Goal: Task Accomplishment & Management: Complete application form

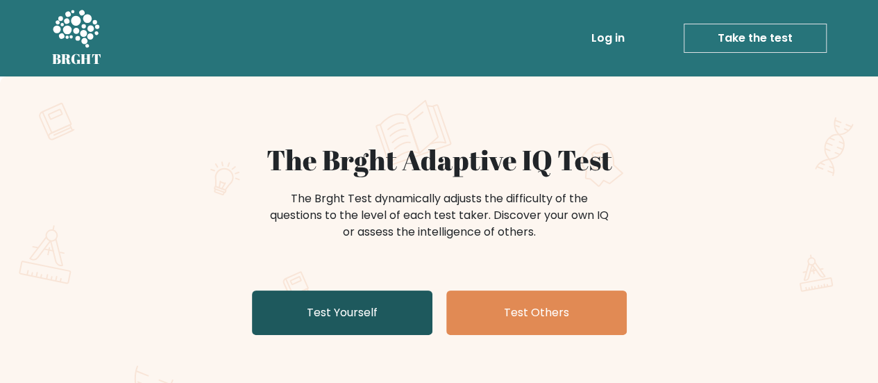
click at [392, 315] on link "Test Yourself" at bounding box center [342, 312] width 181 height 44
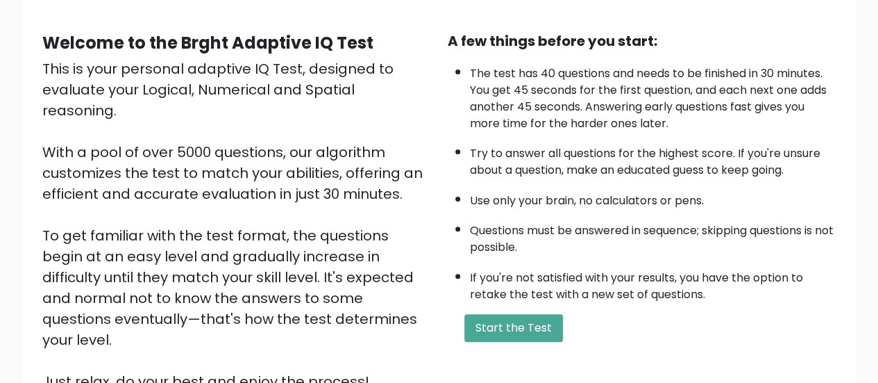
scroll to position [114, 0]
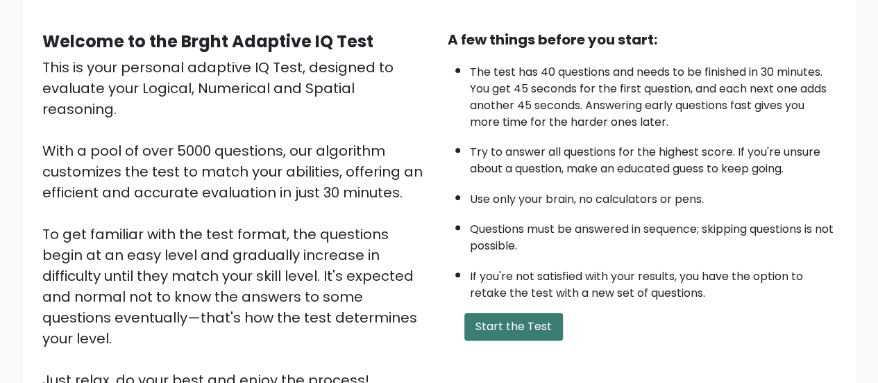
click at [514, 328] on button "Start the Test" at bounding box center [514, 326] width 99 height 28
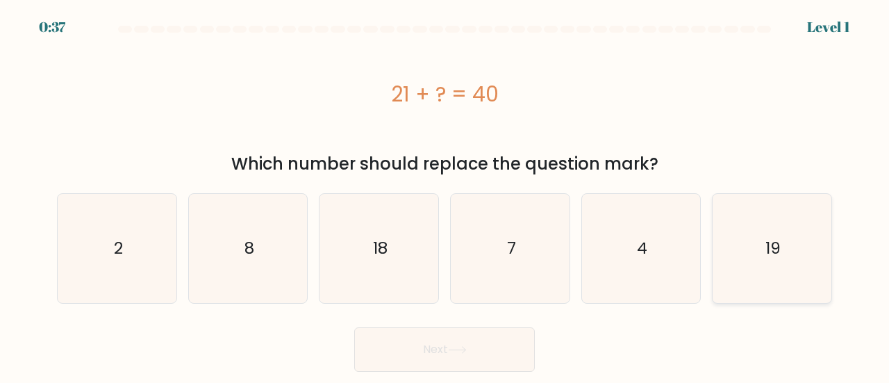
click at [772, 248] on text "19" at bounding box center [772, 248] width 15 height 23
click at [445, 195] on input "f. 19" at bounding box center [444, 193] width 1 height 3
radio input "true"
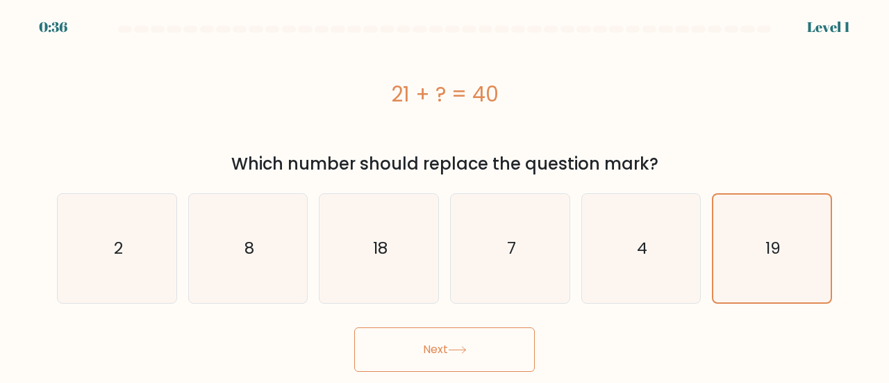
click at [493, 335] on button "Next" at bounding box center [444, 349] width 181 height 44
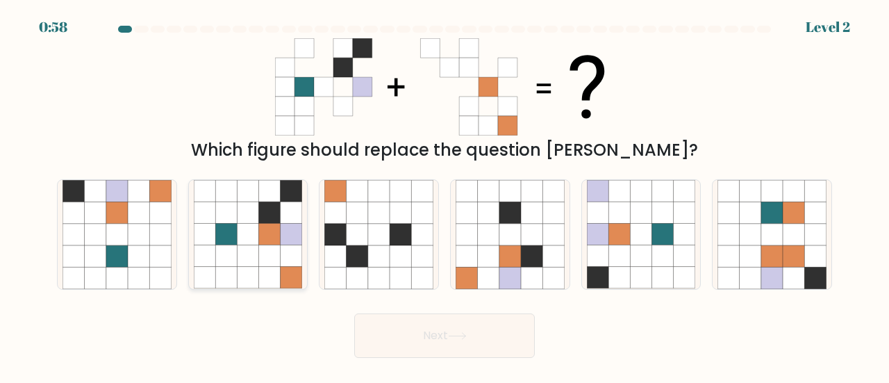
click at [223, 242] on icon at bounding box center [226, 235] width 22 height 22
click at [444, 195] on input "b." at bounding box center [444, 193] width 1 height 3
radio input "true"
click at [436, 335] on button "Next" at bounding box center [444, 335] width 181 height 44
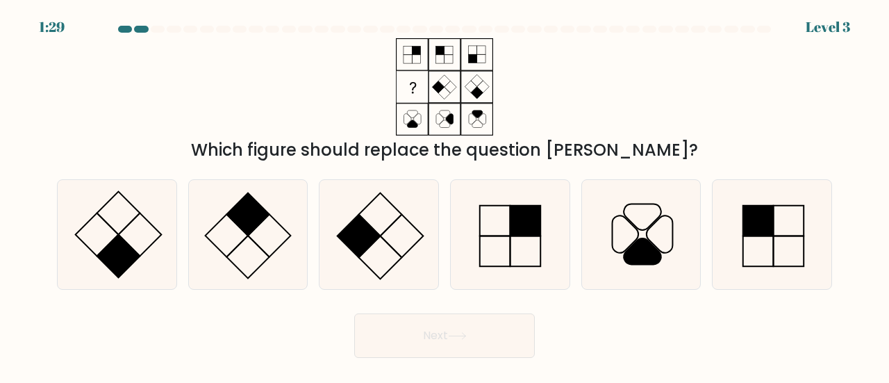
drag, startPoint x: 403, startPoint y: 249, endPoint x: 453, endPoint y: 322, distance: 88.4
click at [453, 322] on form at bounding box center [444, 192] width 889 height 332
click at [250, 226] on rect at bounding box center [247, 214] width 43 height 43
click at [444, 195] on input "b." at bounding box center [444, 193] width 1 height 3
radio input "true"
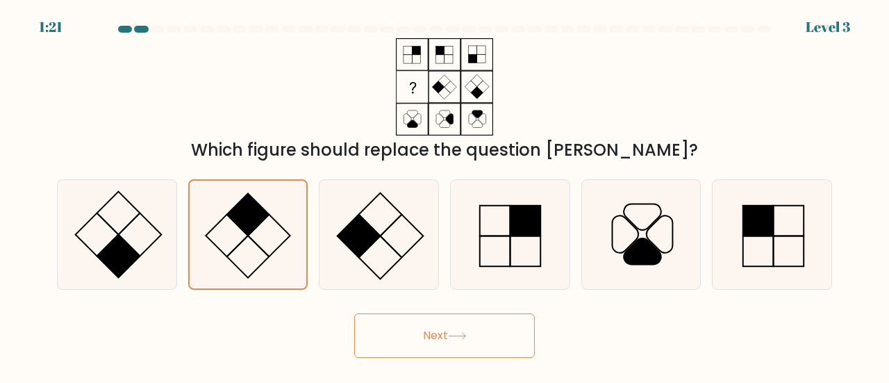
click at [451, 340] on button "Next" at bounding box center [444, 335] width 181 height 44
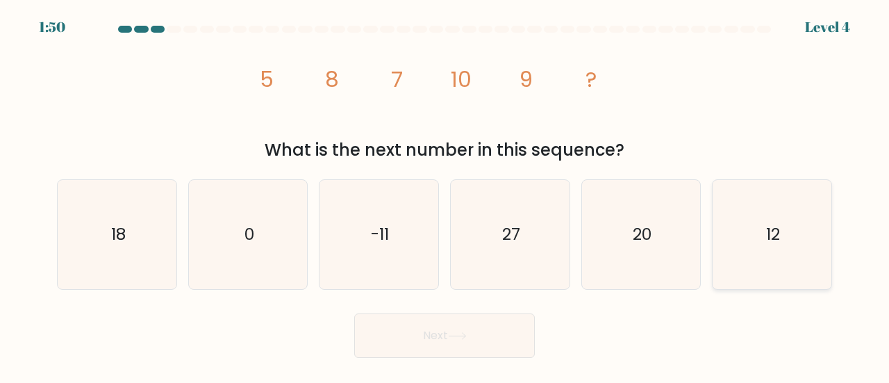
click at [809, 228] on icon "12" at bounding box center [771, 234] width 109 height 109
click at [445, 195] on input "f. 12" at bounding box center [444, 193] width 1 height 3
radio input "true"
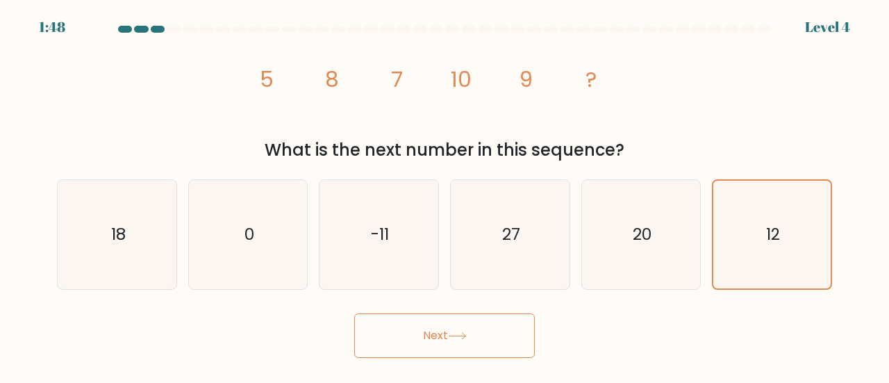
click at [452, 330] on button "Next" at bounding box center [444, 335] width 181 height 44
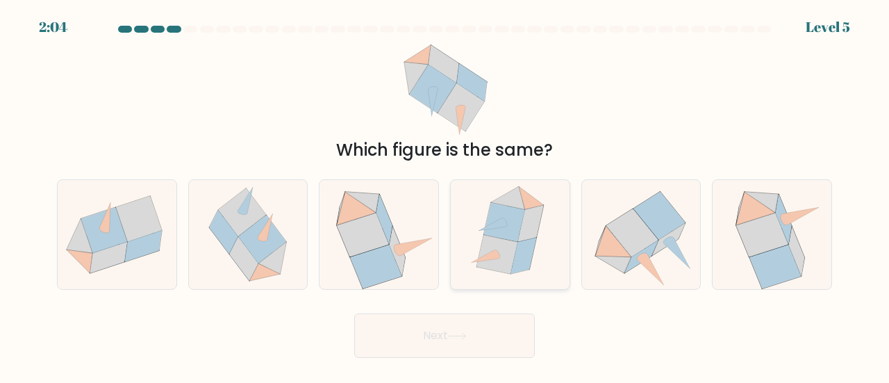
click at [514, 258] on icon at bounding box center [523, 255] width 26 height 36
click at [445, 195] on input "d." at bounding box center [444, 193] width 1 height 3
radio input "true"
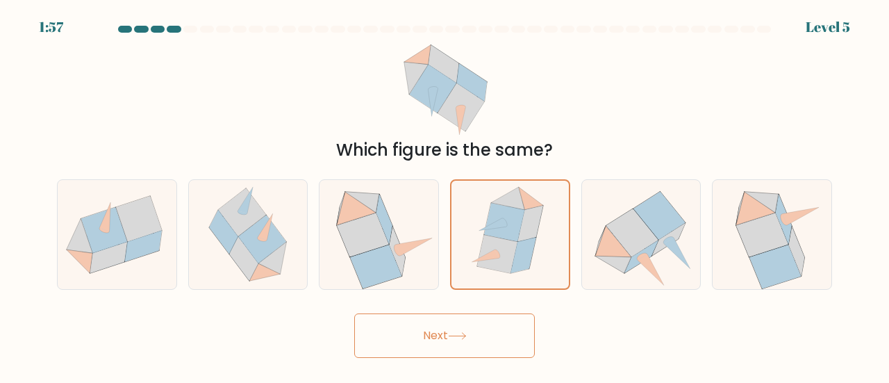
click at [458, 337] on icon at bounding box center [457, 336] width 19 height 8
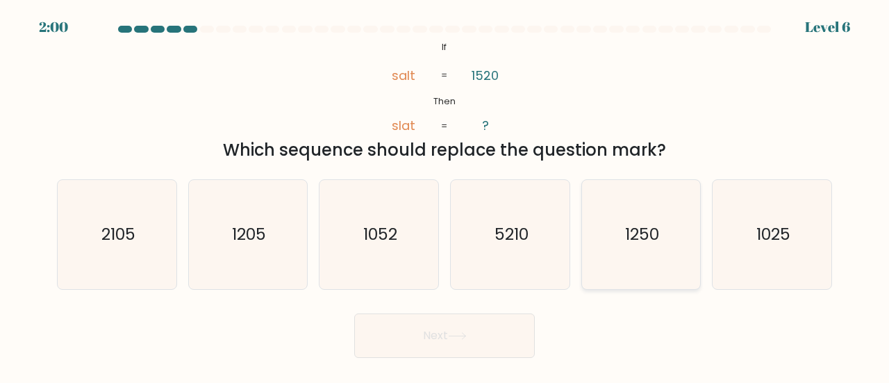
click at [644, 253] on icon "1250" at bounding box center [641, 234] width 109 height 109
click at [445, 195] on input "e. 1250" at bounding box center [444, 193] width 1 height 3
radio input "true"
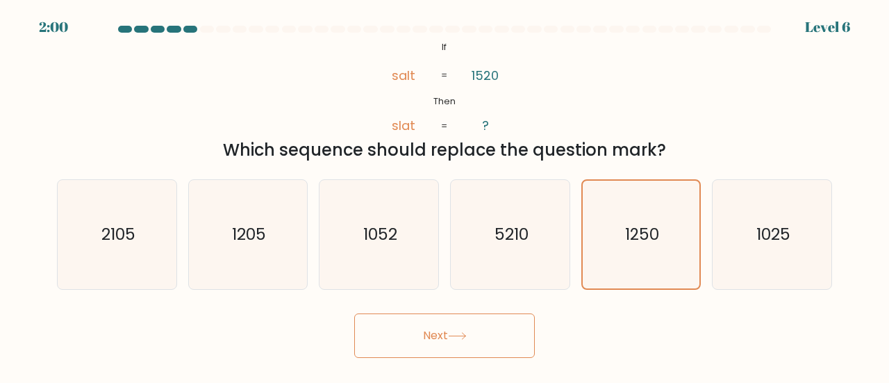
click at [436, 355] on button "Next" at bounding box center [444, 335] width 181 height 44
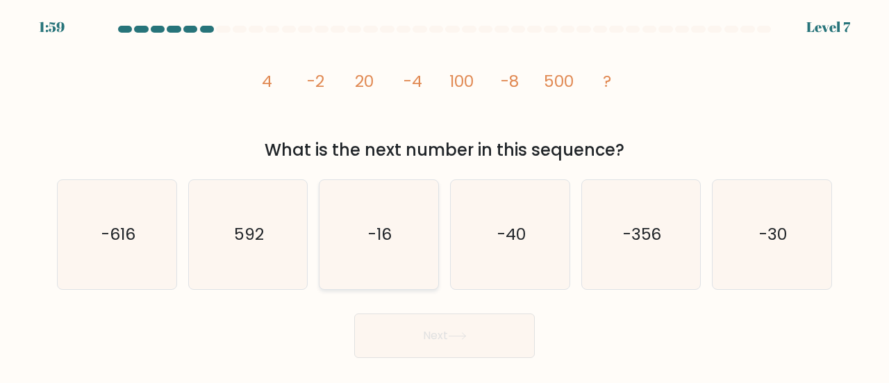
click at [399, 227] on icon "-16" at bounding box center [378, 234] width 109 height 109
click at [444, 195] on input "c. -16" at bounding box center [444, 193] width 1 height 3
radio input "true"
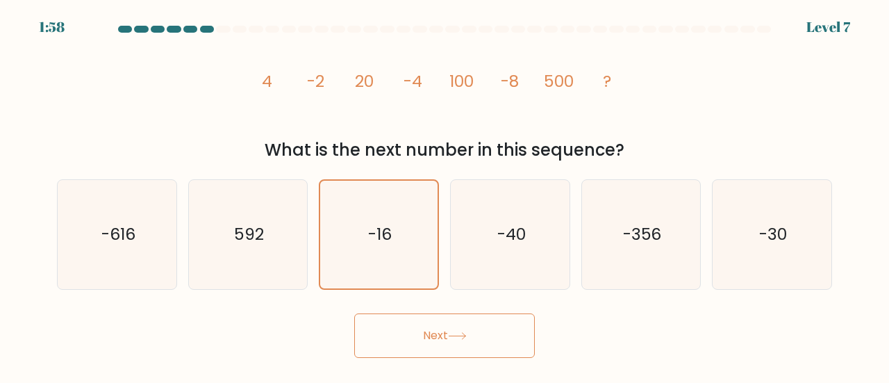
click at [439, 349] on button "Next" at bounding box center [444, 335] width 181 height 44
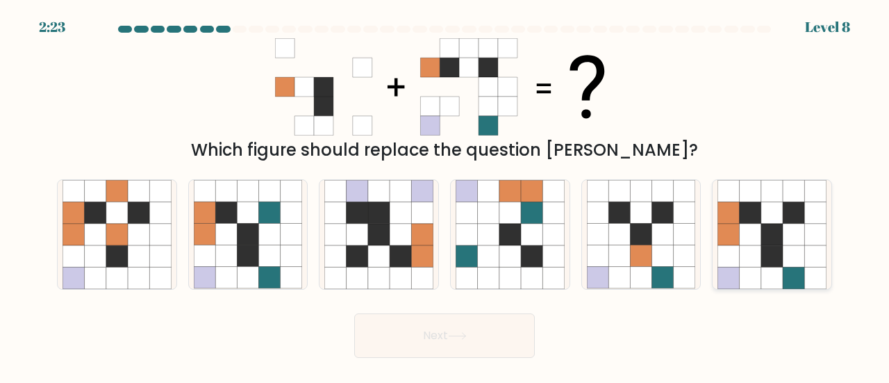
click at [767, 235] on icon at bounding box center [772, 235] width 22 height 22
click at [445, 195] on input "f." at bounding box center [444, 193] width 1 height 3
radio input "true"
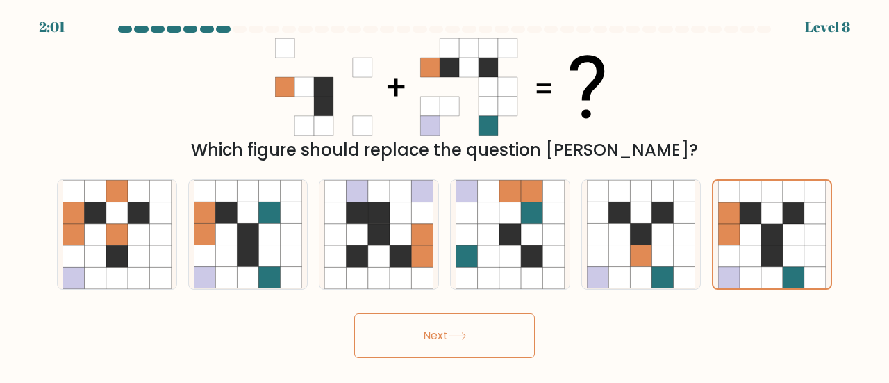
click at [457, 330] on button "Next" at bounding box center [444, 335] width 181 height 44
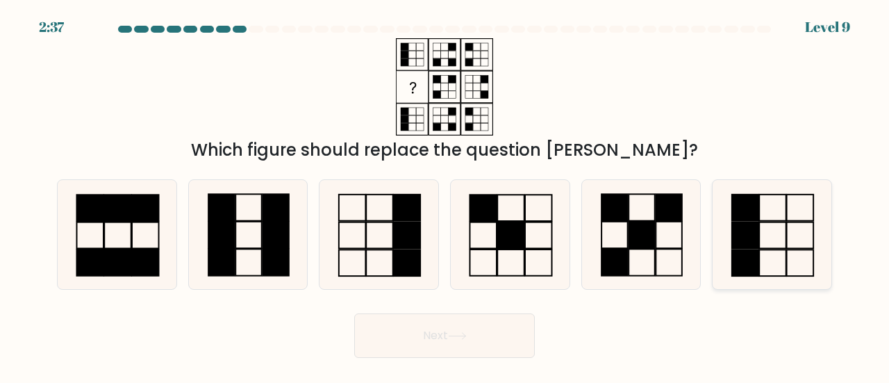
click at [772, 240] on icon at bounding box center [771, 234] width 109 height 109
click at [445, 195] on input "f." at bounding box center [444, 193] width 1 height 3
radio input "true"
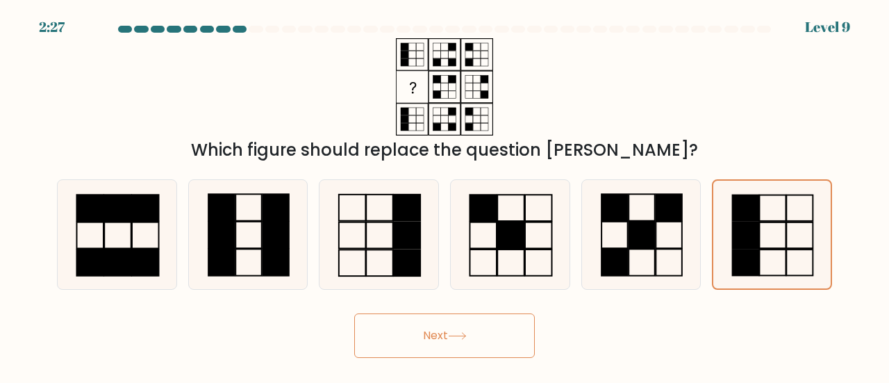
click at [452, 328] on button "Next" at bounding box center [444, 335] width 181 height 44
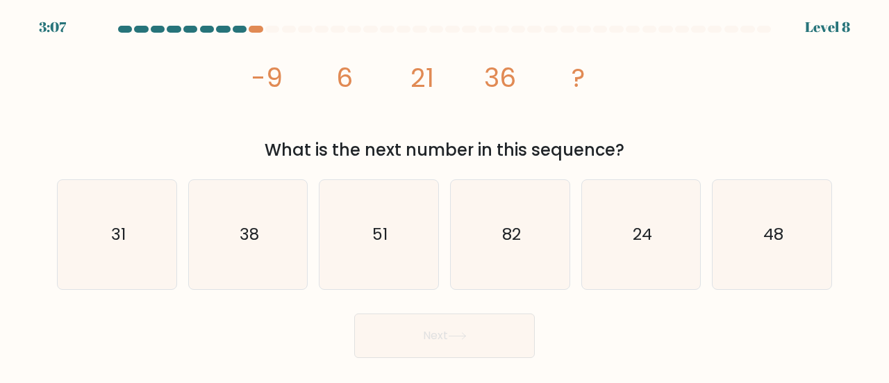
click at [241, 26] on div at bounding box center [240, 29] width 14 height 7
click at [411, 237] on icon "51" at bounding box center [378, 234] width 109 height 109
click at [444, 195] on input "c. 51" at bounding box center [444, 193] width 1 height 3
radio input "true"
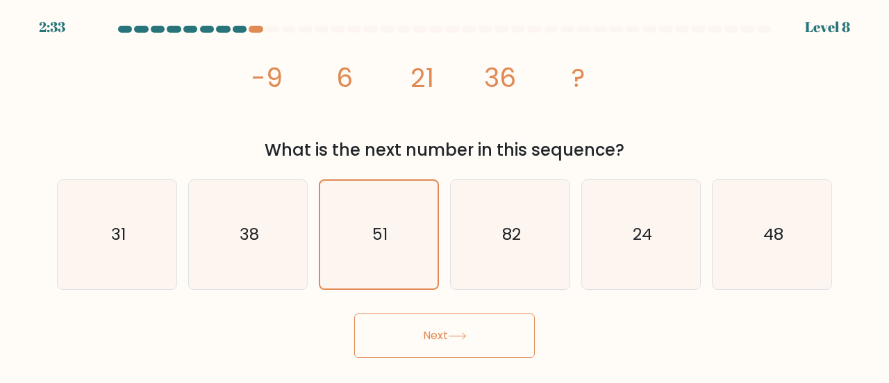
click at [487, 340] on button "Next" at bounding box center [444, 335] width 181 height 44
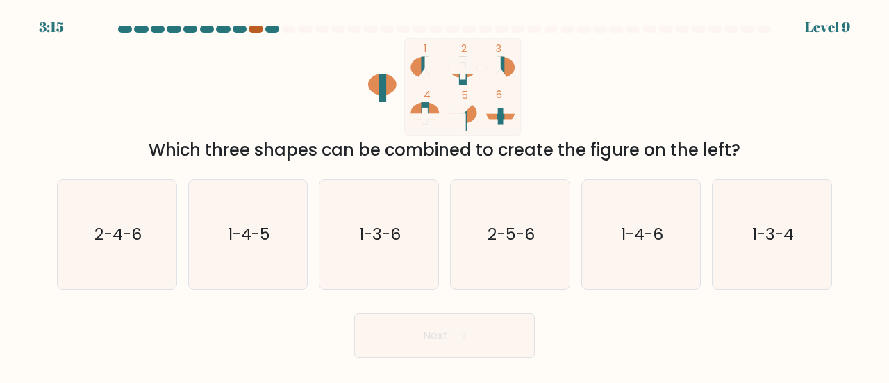
click at [258, 28] on div at bounding box center [256, 29] width 14 height 7
click at [257, 28] on div at bounding box center [256, 29] width 14 height 7
click at [257, 29] on div at bounding box center [256, 29] width 14 height 7
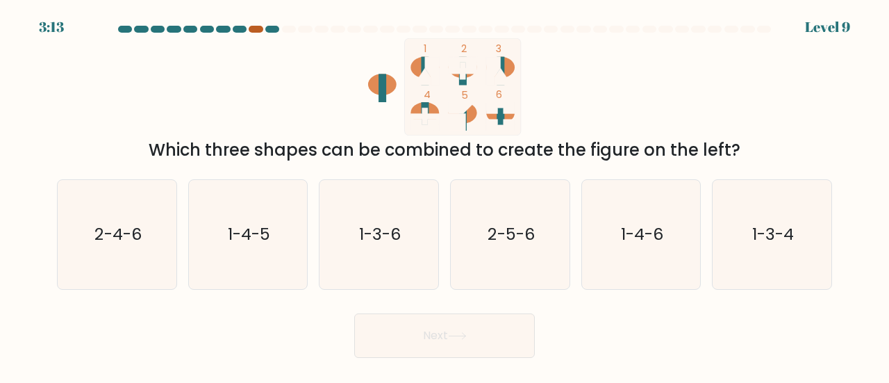
click at [257, 29] on div at bounding box center [256, 29] width 14 height 7
click at [254, 28] on div at bounding box center [256, 29] width 14 height 7
click at [422, 67] on rect at bounding box center [425, 71] width 8 height 28
click at [403, 248] on icon "1-3-6" at bounding box center [378, 234] width 109 height 109
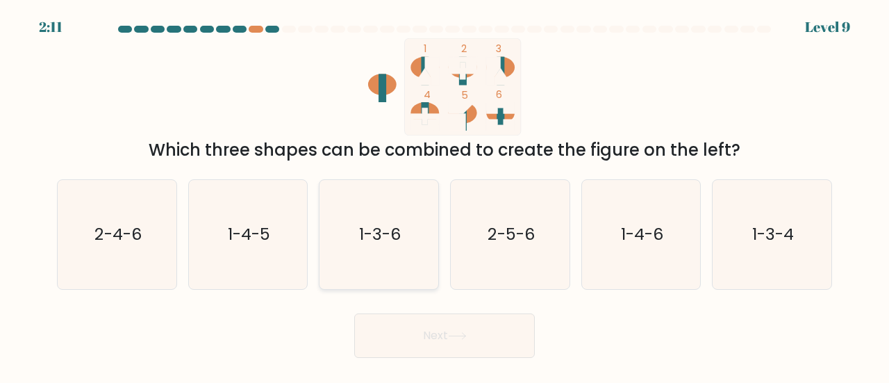
click at [444, 195] on input "c. 1-3-6" at bounding box center [444, 193] width 1 height 3
radio input "true"
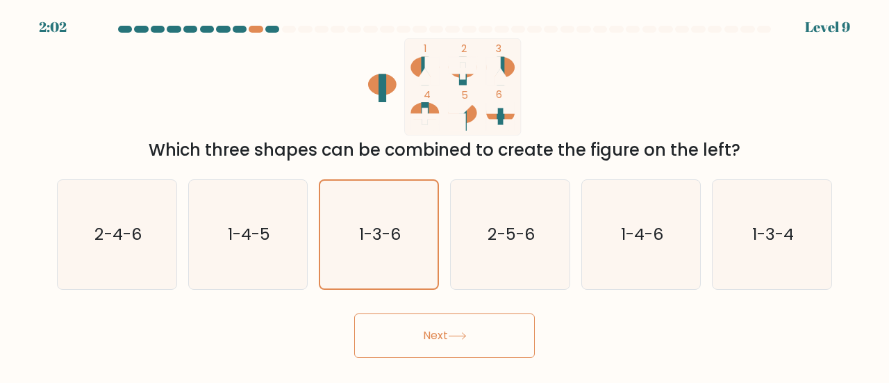
click at [490, 323] on button "Next" at bounding box center [444, 335] width 181 height 44
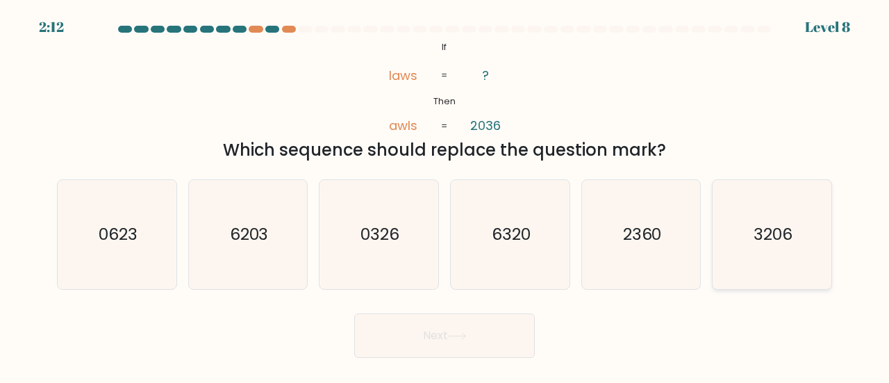
click at [819, 249] on icon "3206" at bounding box center [771, 234] width 109 height 109
click at [445, 195] on input "f. 3206" at bounding box center [444, 193] width 1 height 3
radio input "true"
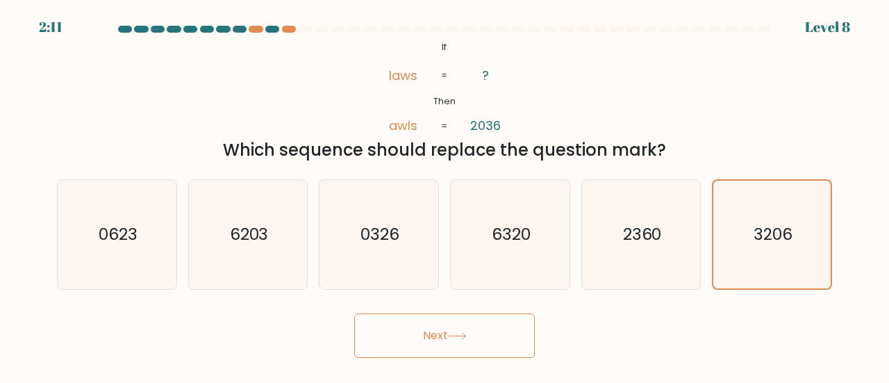
click at [492, 345] on button "Next" at bounding box center [444, 335] width 181 height 44
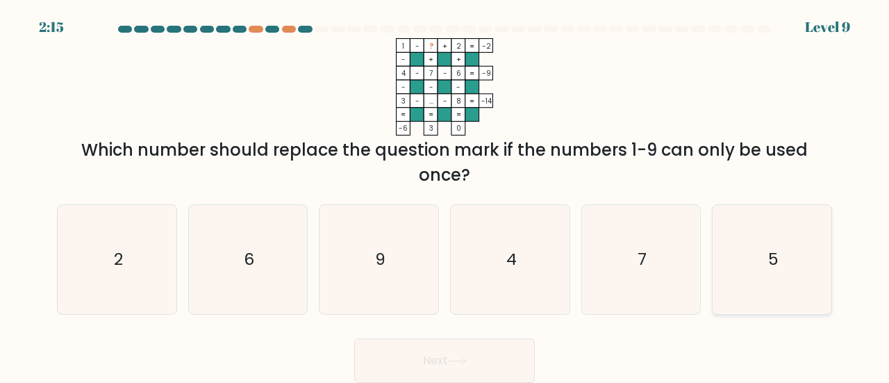
click at [793, 267] on icon "5" at bounding box center [771, 259] width 109 height 109
click at [445, 195] on input "f. 5" at bounding box center [444, 193] width 1 height 3
radio input "true"
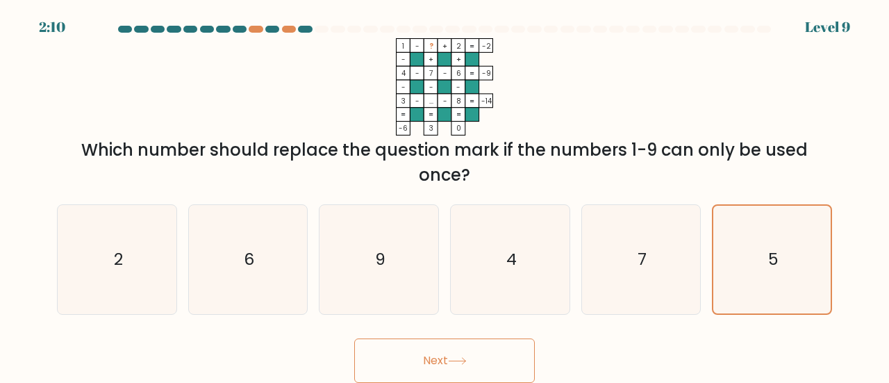
click at [479, 353] on button "Next" at bounding box center [444, 360] width 181 height 44
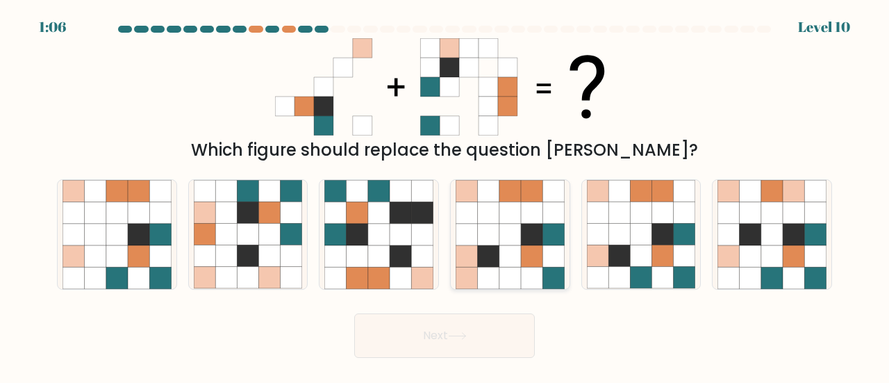
click at [514, 251] on icon at bounding box center [510, 256] width 22 height 22
click at [445, 195] on input "d." at bounding box center [444, 193] width 1 height 3
radio input "true"
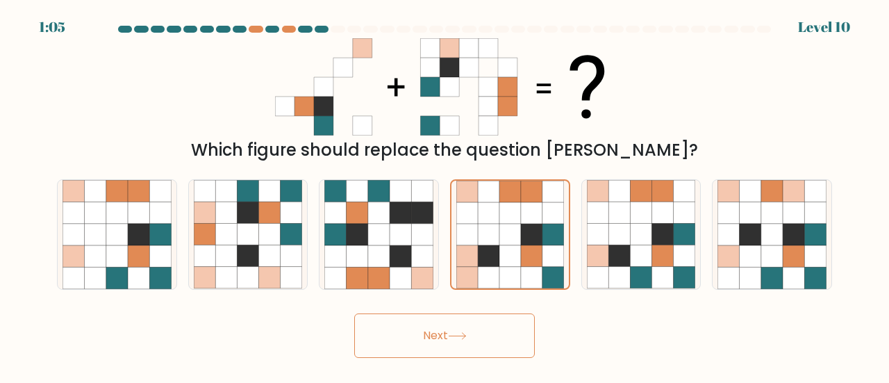
click at [487, 337] on button "Next" at bounding box center [444, 335] width 181 height 44
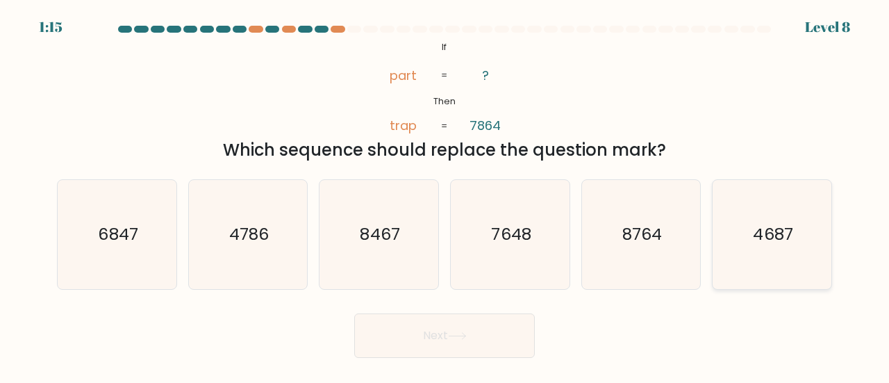
click at [744, 252] on icon "4687" at bounding box center [771, 234] width 109 height 109
click at [445, 195] on input "f. 4687" at bounding box center [444, 193] width 1 height 3
radio input "true"
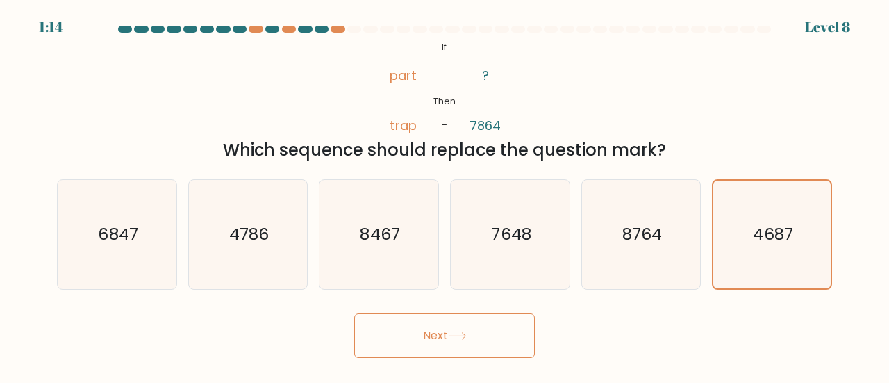
click at [453, 346] on button "Next" at bounding box center [444, 335] width 181 height 44
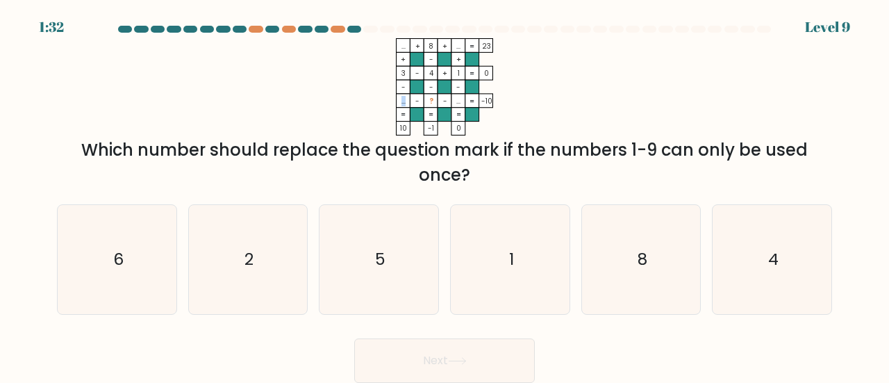
drag, startPoint x: 404, startPoint y: 105, endPoint x: 389, endPoint y: 108, distance: 15.7
click at [389, 108] on icon "... + 8 + ... 23 + - + 3 - 4 + 1 0 - - - ... - ? - ... = -10 = = = = 10 -1 0 =" at bounding box center [444, 86] width 417 height 97
click at [429, 102] on tspan "?" at bounding box center [431, 101] width 4 height 10
click at [430, 102] on tspan "?" at bounding box center [431, 101] width 4 height 10
click at [430, 103] on tspan "?" at bounding box center [431, 101] width 4 height 10
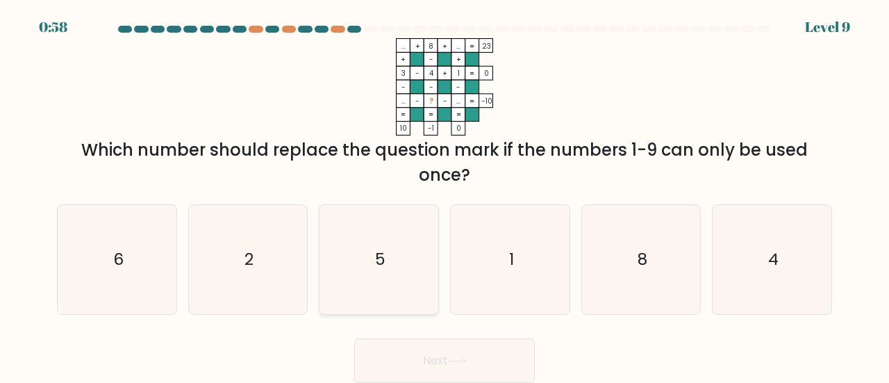
click at [344, 260] on icon "5" at bounding box center [378, 259] width 109 height 109
click at [444, 195] on input "c. 5" at bounding box center [444, 193] width 1 height 3
radio input "true"
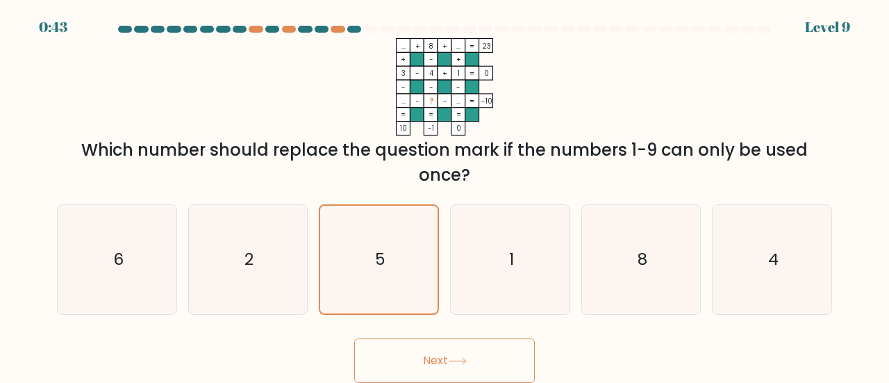
click at [457, 362] on icon at bounding box center [457, 361] width 19 height 8
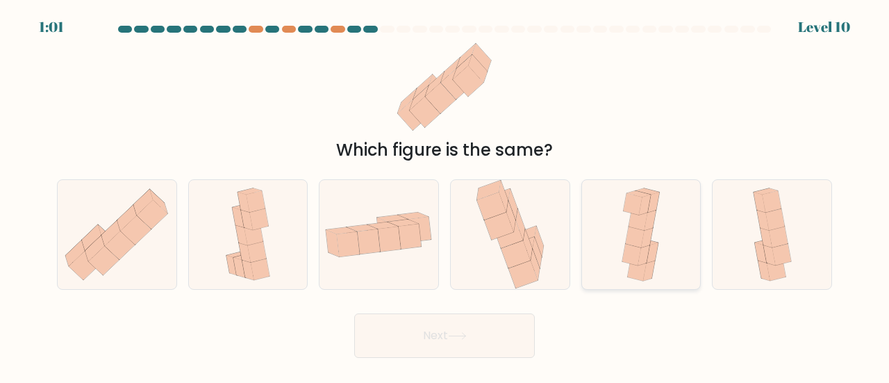
click at [644, 238] on icon at bounding box center [647, 237] width 12 height 20
click at [445, 195] on input "e." at bounding box center [444, 193] width 1 height 3
radio input "true"
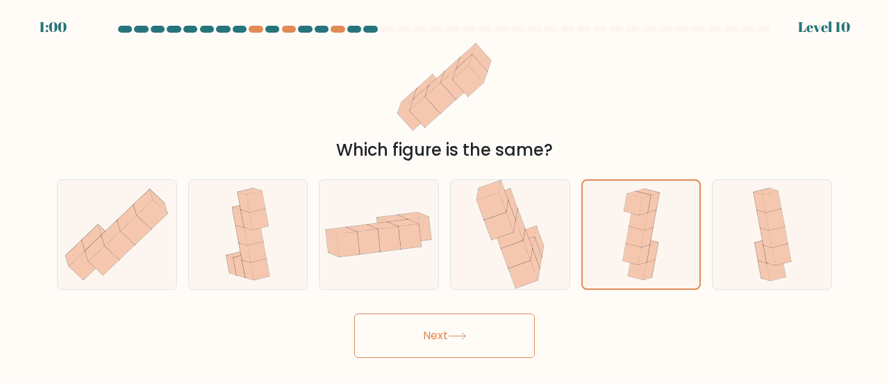
click at [496, 327] on button "Next" at bounding box center [444, 335] width 181 height 44
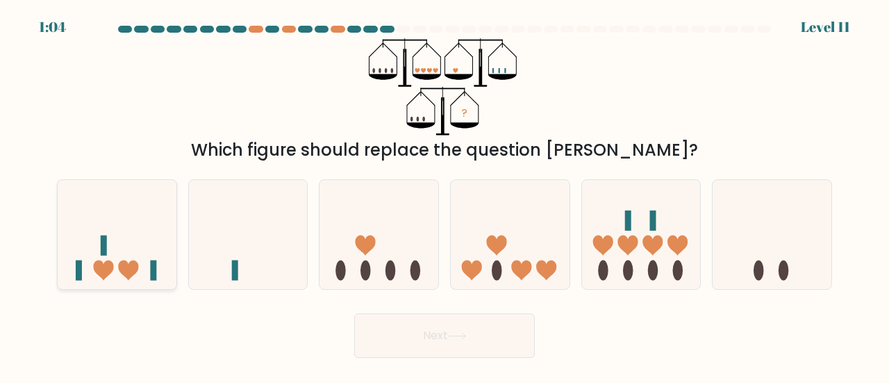
click at [117, 260] on icon at bounding box center [117, 234] width 119 height 98
click at [444, 195] on input "a." at bounding box center [444, 193] width 1 height 3
radio input "true"
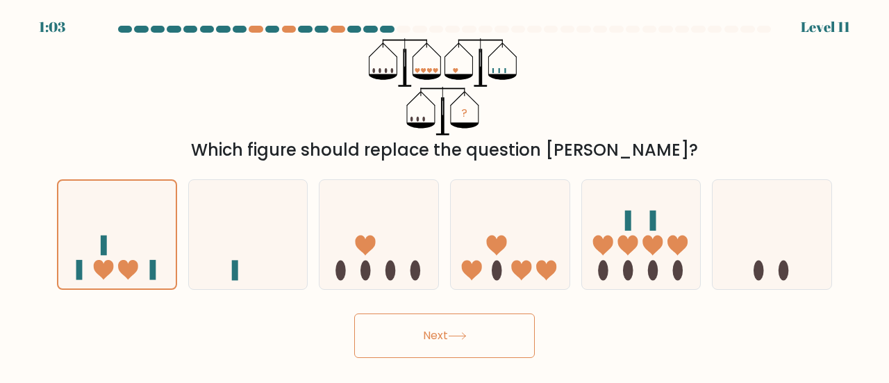
click at [447, 325] on button "Next" at bounding box center [444, 335] width 181 height 44
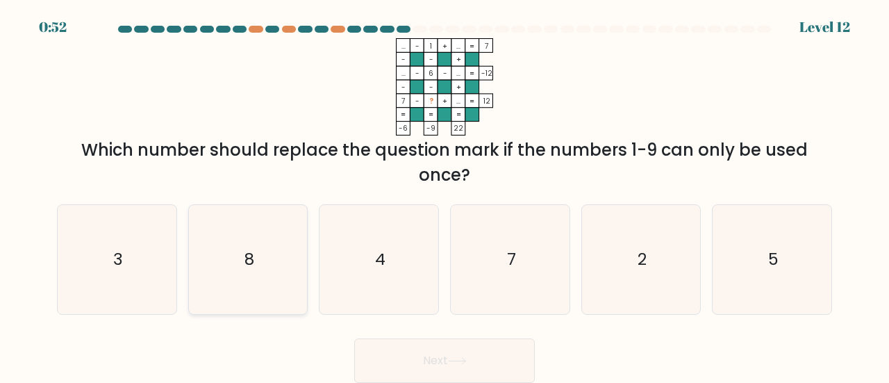
click at [282, 258] on icon "8" at bounding box center [248, 259] width 109 height 109
click at [444, 195] on input "b. 8" at bounding box center [444, 193] width 1 height 3
radio input "true"
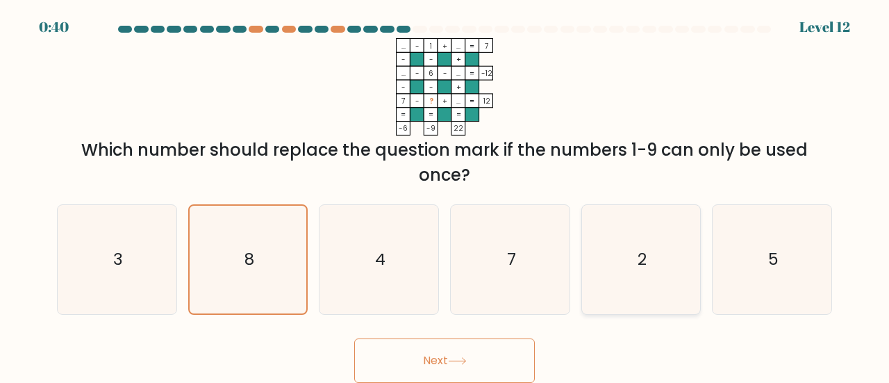
click at [645, 256] on text "2" at bounding box center [641, 258] width 9 height 23
click at [445, 195] on input "e. 2" at bounding box center [444, 193] width 1 height 3
radio input "true"
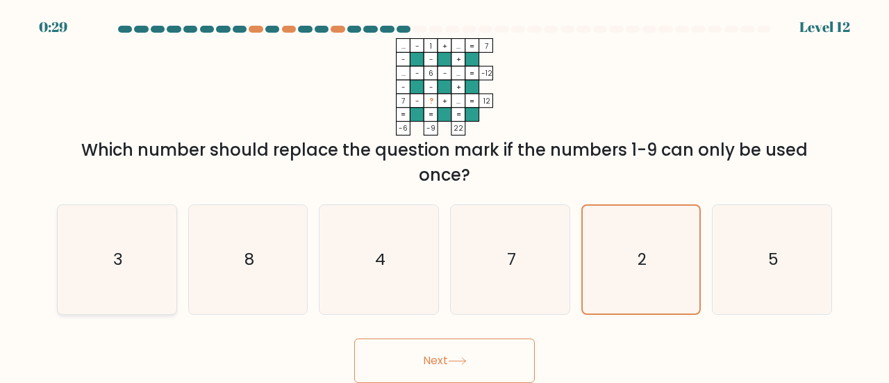
click at [132, 262] on icon "3" at bounding box center [116, 259] width 109 height 109
click at [444, 195] on input "a. 3" at bounding box center [444, 193] width 1 height 3
radio input "true"
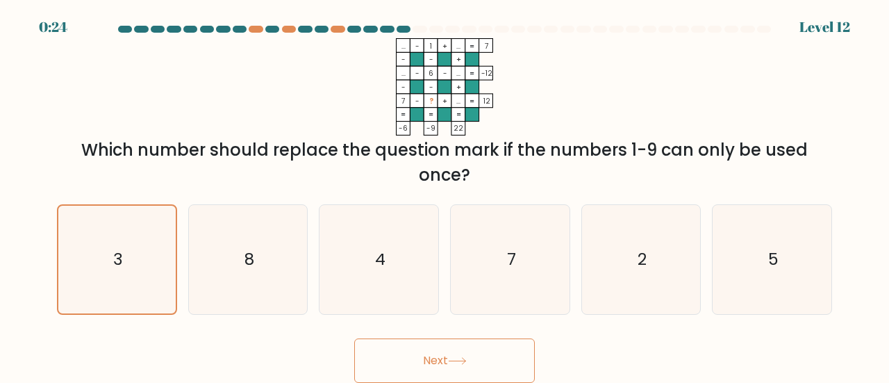
click at [466, 358] on icon at bounding box center [457, 361] width 19 height 8
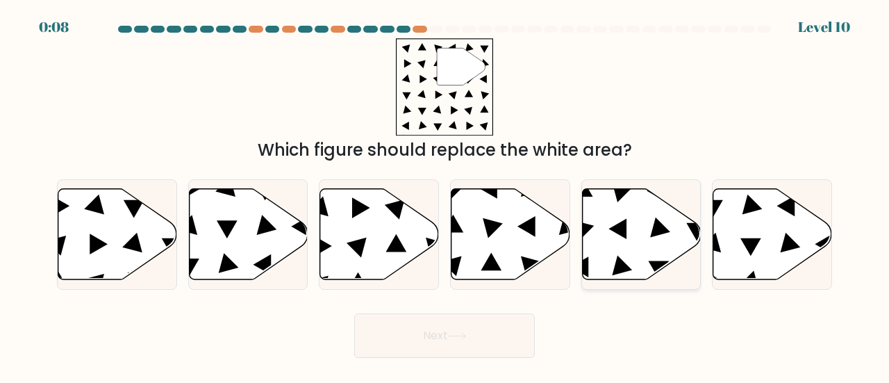
click at [635, 267] on icon at bounding box center [641, 233] width 119 height 91
click at [445, 195] on input "e." at bounding box center [444, 193] width 1 height 3
radio input "true"
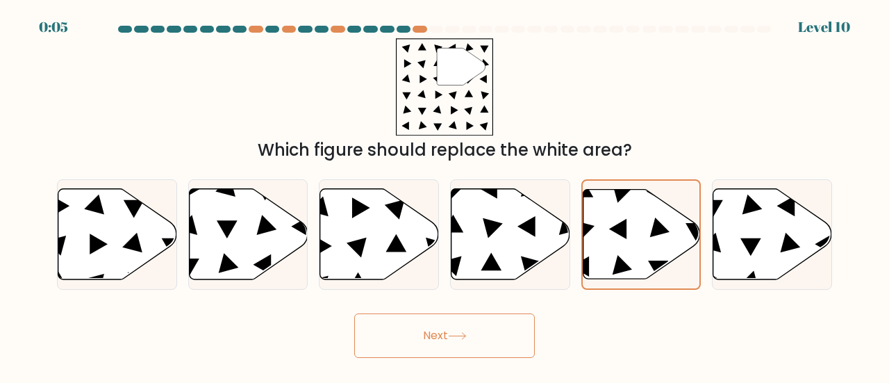
click at [482, 333] on button "Next" at bounding box center [444, 335] width 181 height 44
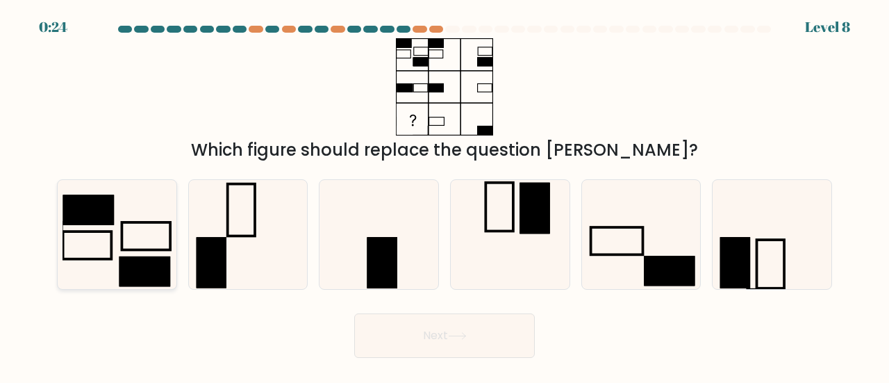
click at [85, 233] on icon at bounding box center [116, 234] width 109 height 109
click at [444, 195] on input "a." at bounding box center [444, 193] width 1 height 3
radio input "true"
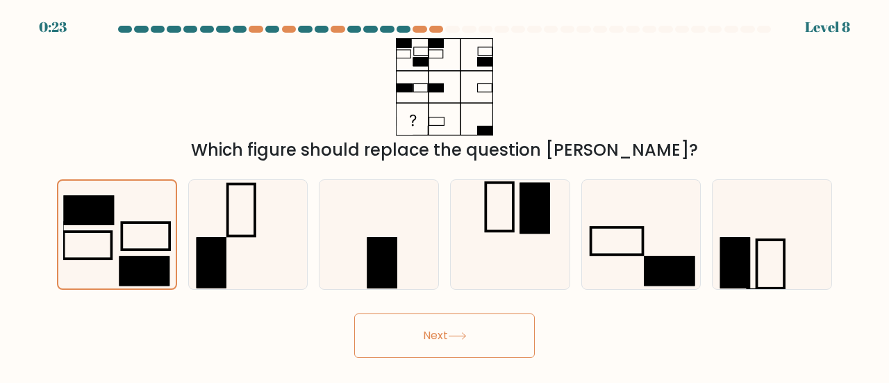
click at [421, 346] on button "Next" at bounding box center [444, 335] width 181 height 44
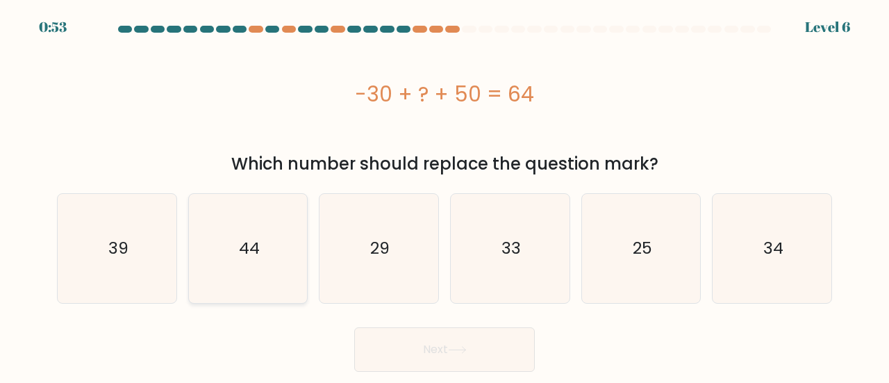
click at [276, 273] on icon "44" at bounding box center [248, 248] width 109 height 109
click at [444, 195] on input "b. 44" at bounding box center [444, 193] width 1 height 3
radio input "true"
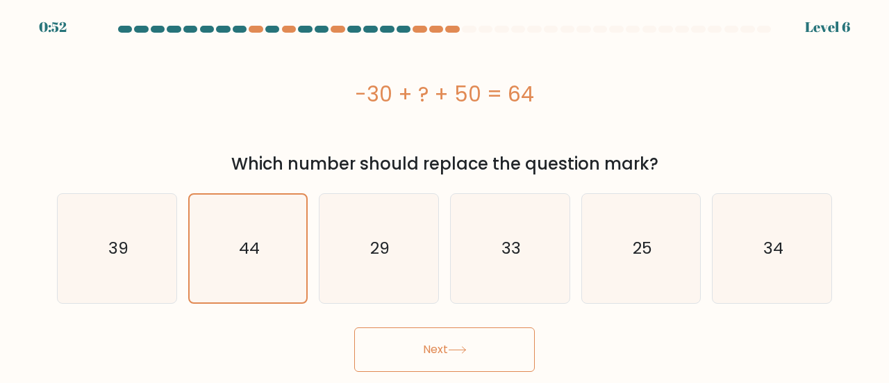
click at [440, 337] on button "Next" at bounding box center [444, 349] width 181 height 44
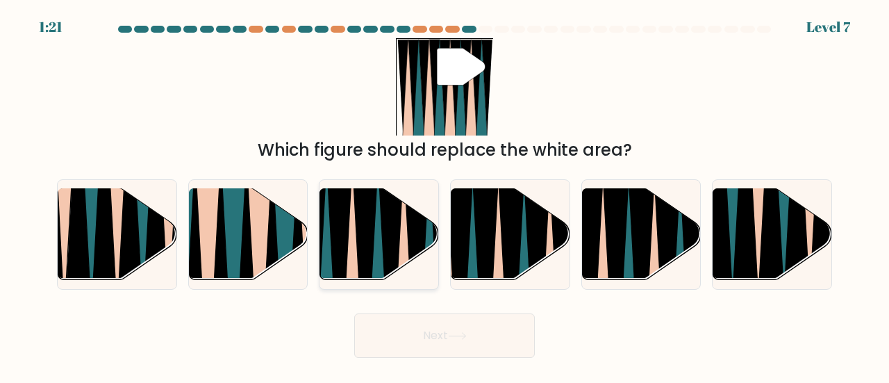
click at [416, 240] on icon at bounding box center [418, 286] width 26 height 237
click at [444, 195] on input "c." at bounding box center [444, 193] width 1 height 3
radio input "true"
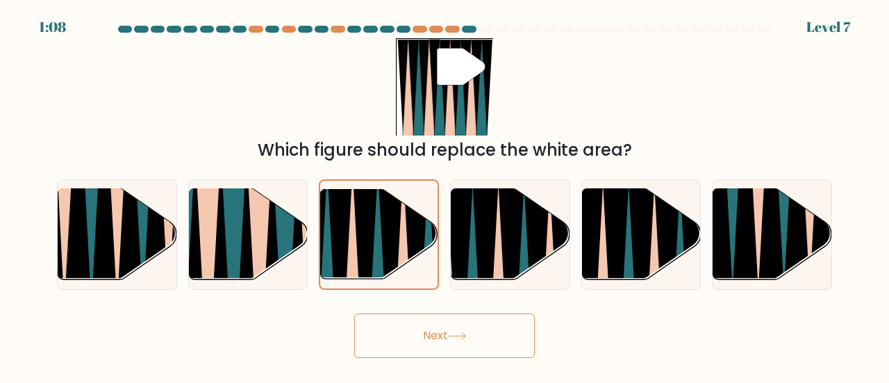
click at [446, 339] on button "Next" at bounding box center [444, 335] width 181 height 44
click at [442, 334] on button "Next" at bounding box center [444, 335] width 181 height 44
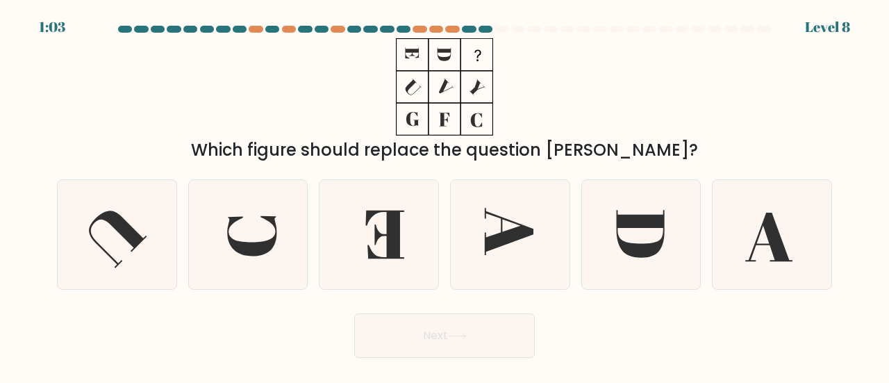
click at [367, 237] on icon at bounding box center [378, 234] width 109 height 109
click at [444, 195] on input "c." at bounding box center [444, 193] width 1 height 3
radio input "true"
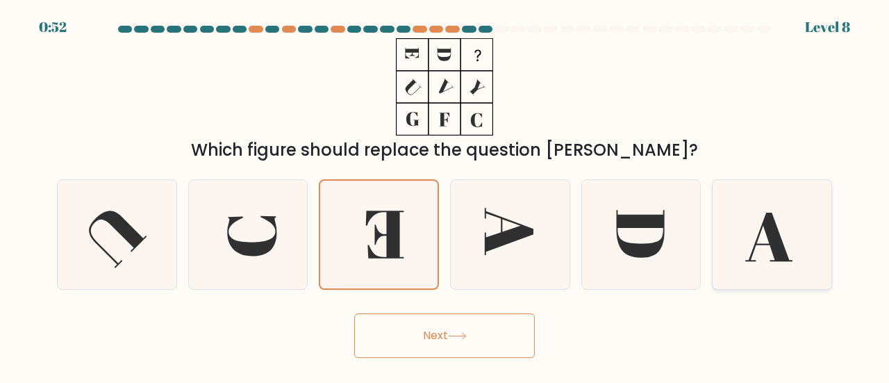
click at [769, 238] on icon at bounding box center [768, 236] width 47 height 49
click at [445, 195] on input "f." at bounding box center [444, 193] width 1 height 3
radio input "true"
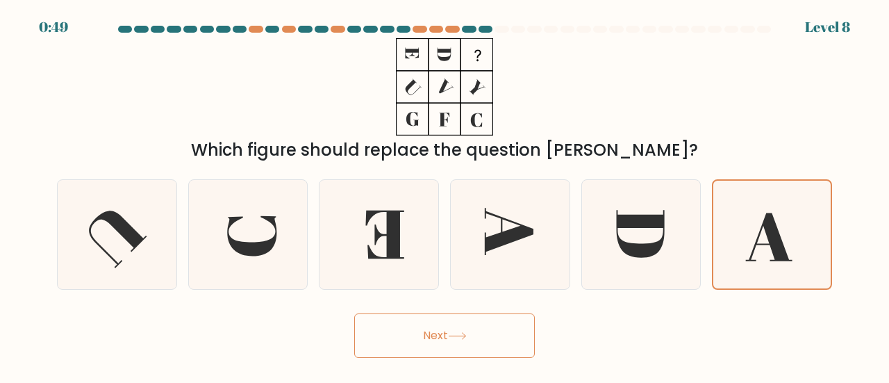
click at [453, 328] on button "Next" at bounding box center [444, 335] width 181 height 44
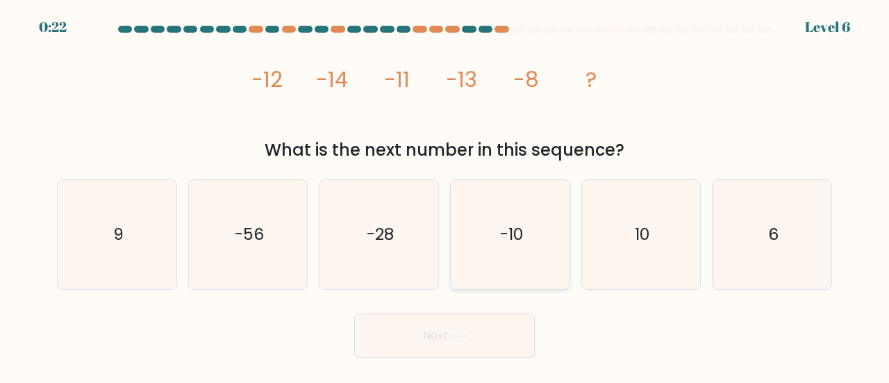
click at [503, 230] on text "-10" at bounding box center [510, 233] width 23 height 23
click at [445, 195] on input "d. -10" at bounding box center [444, 193] width 1 height 3
radio input "true"
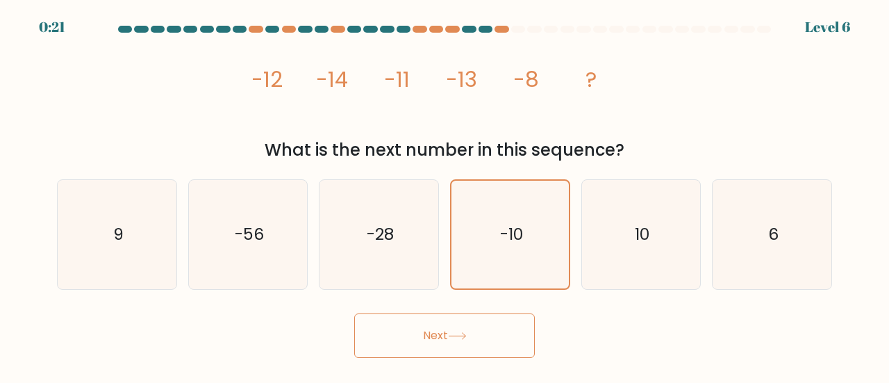
click at [461, 337] on icon at bounding box center [457, 336] width 19 height 8
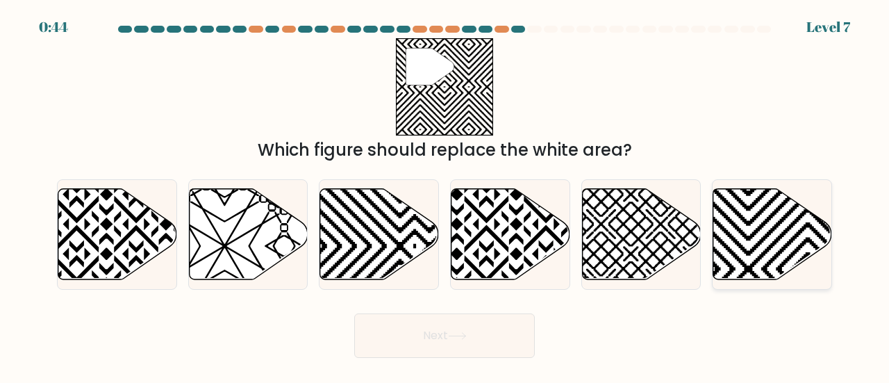
click at [751, 228] on icon at bounding box center [772, 233] width 119 height 91
click at [445, 195] on input "f." at bounding box center [444, 193] width 1 height 3
radio input "true"
click at [467, 319] on button "Next" at bounding box center [444, 335] width 181 height 44
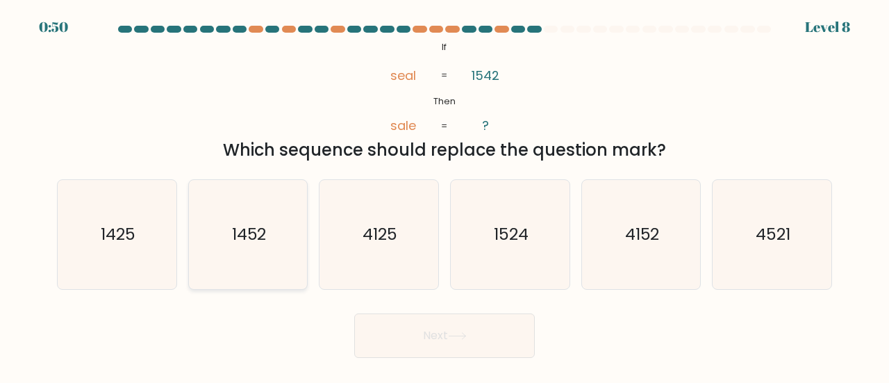
click at [248, 251] on icon "1452" at bounding box center [248, 234] width 109 height 109
click at [444, 195] on input "b. 1452" at bounding box center [444, 193] width 1 height 3
radio input "true"
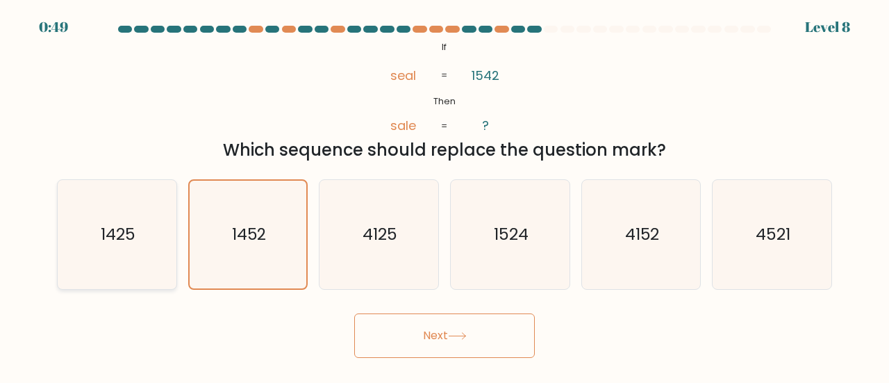
click at [94, 244] on icon "1425" at bounding box center [116, 234] width 109 height 109
click at [444, 195] on input "a. 1425" at bounding box center [444, 193] width 1 height 3
radio input "true"
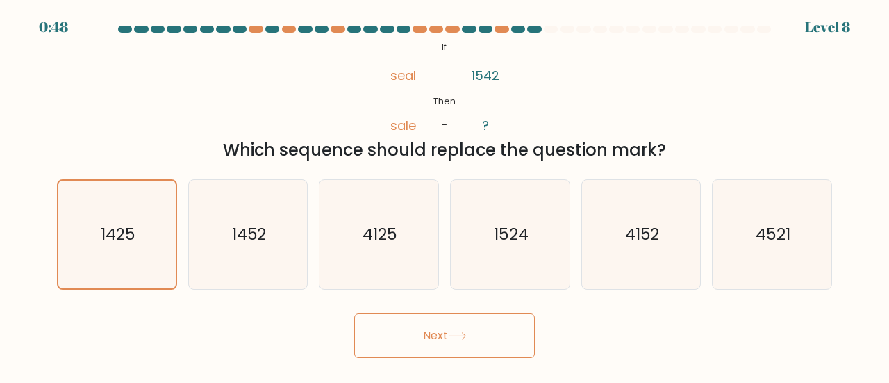
click at [428, 337] on button "Next" at bounding box center [444, 335] width 181 height 44
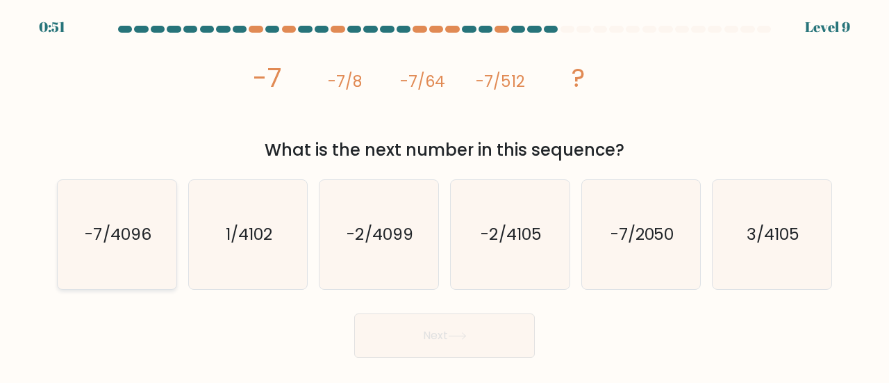
click at [108, 243] on text "-7/4096" at bounding box center [118, 233] width 66 height 23
click at [444, 195] on input "a. -7/4096" at bounding box center [444, 193] width 1 height 3
radio input "true"
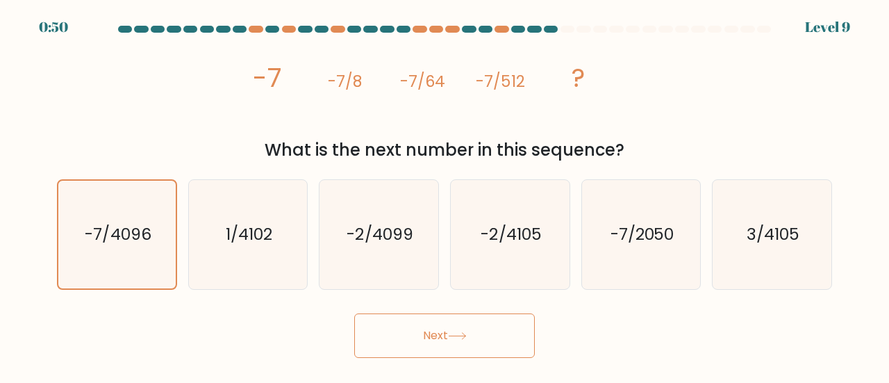
click at [463, 334] on icon at bounding box center [457, 336] width 19 height 8
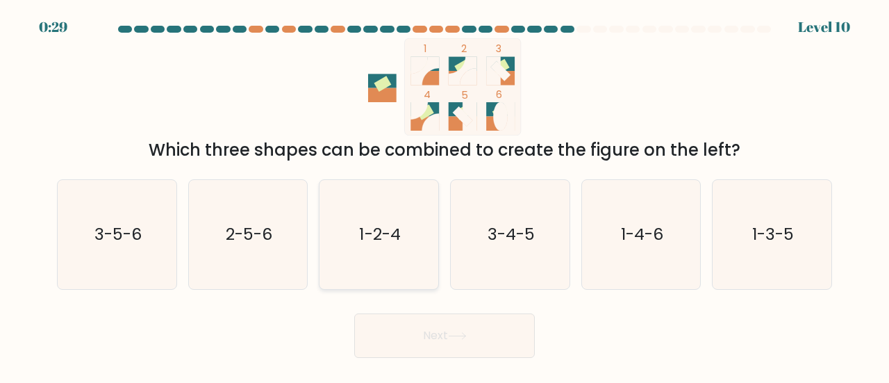
click at [400, 244] on text "1-2-4" at bounding box center [380, 233] width 41 height 23
click at [444, 195] on input "c. 1-2-4" at bounding box center [444, 193] width 1 height 3
radio input "true"
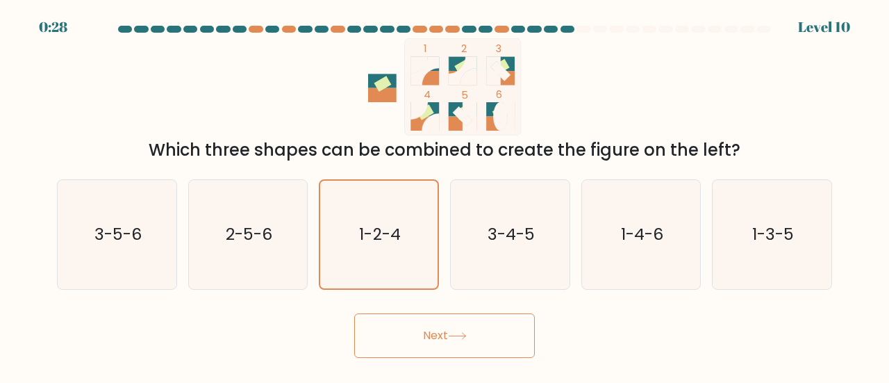
click at [444, 339] on button "Next" at bounding box center [444, 335] width 181 height 44
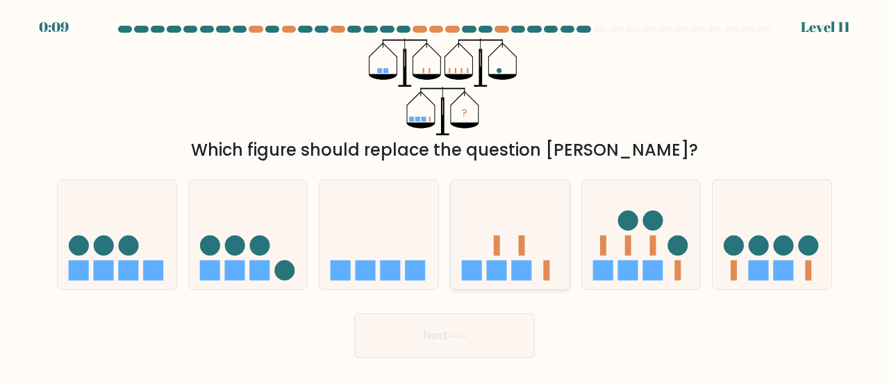
click at [482, 260] on icon at bounding box center [510, 234] width 119 height 98
click at [445, 195] on input "d." at bounding box center [444, 193] width 1 height 3
radio input "true"
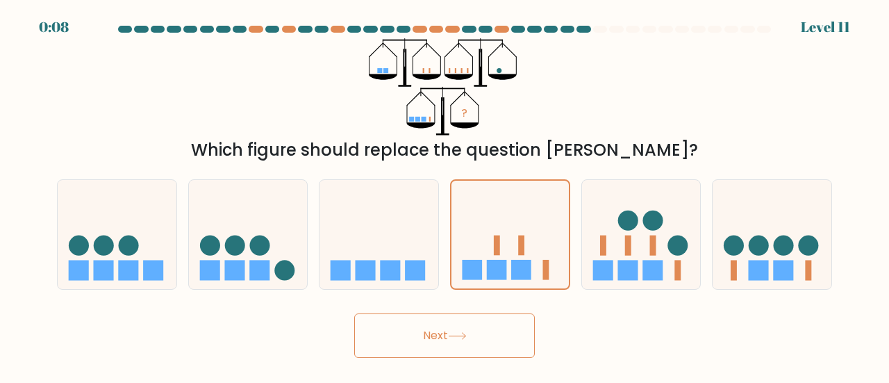
click at [482, 321] on button "Next" at bounding box center [444, 335] width 181 height 44
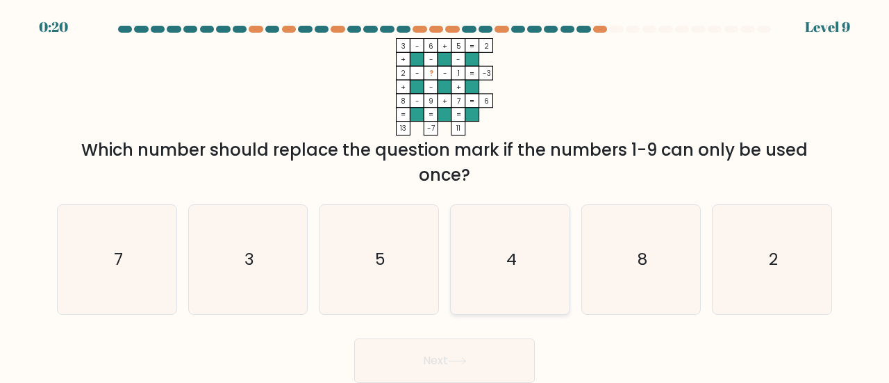
click at [499, 301] on icon "4" at bounding box center [509, 259] width 109 height 109
click at [445, 195] on input "d. 4" at bounding box center [444, 193] width 1 height 3
radio input "true"
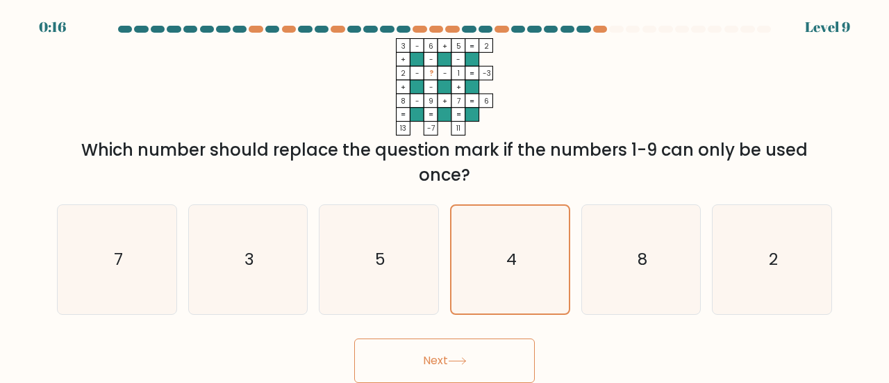
click at [496, 362] on button "Next" at bounding box center [444, 360] width 181 height 44
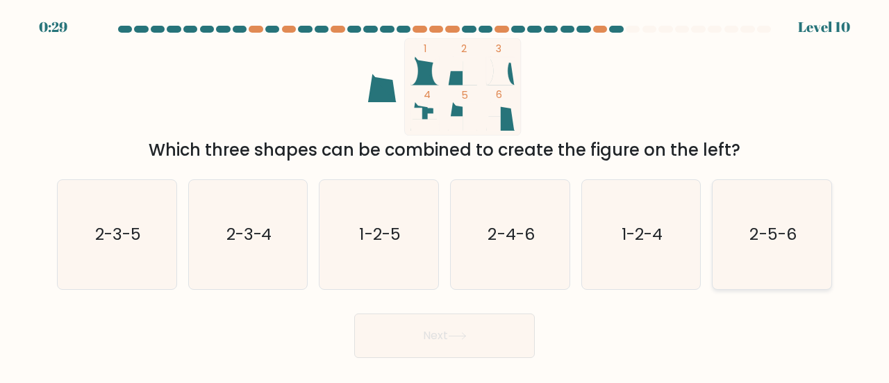
click at [775, 228] on text "2-5-6" at bounding box center [773, 233] width 47 height 23
click at [445, 195] on input "f. 2-5-6" at bounding box center [444, 193] width 1 height 3
radio input "true"
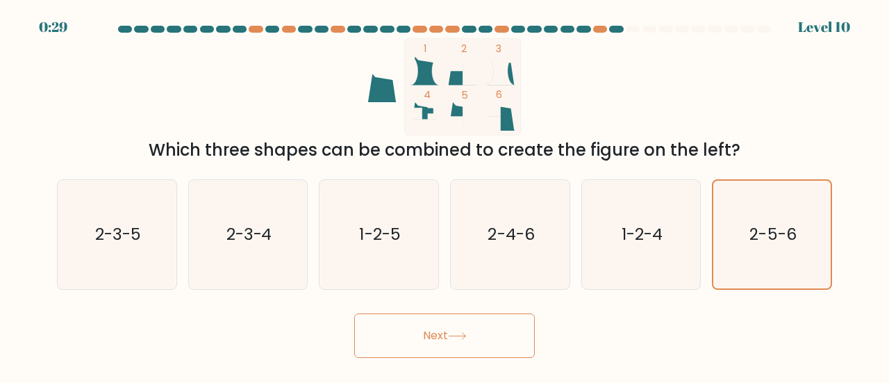
click at [483, 331] on button "Next" at bounding box center [444, 335] width 181 height 44
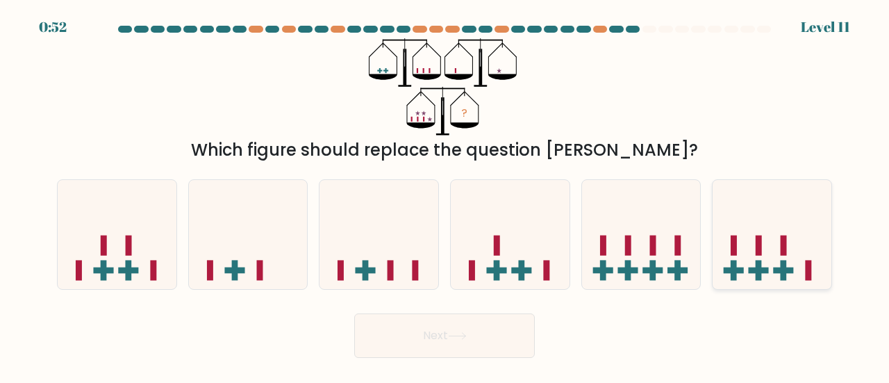
click at [757, 249] on rect at bounding box center [758, 245] width 6 height 20
click at [445, 195] on input "f." at bounding box center [444, 193] width 1 height 3
radio input "true"
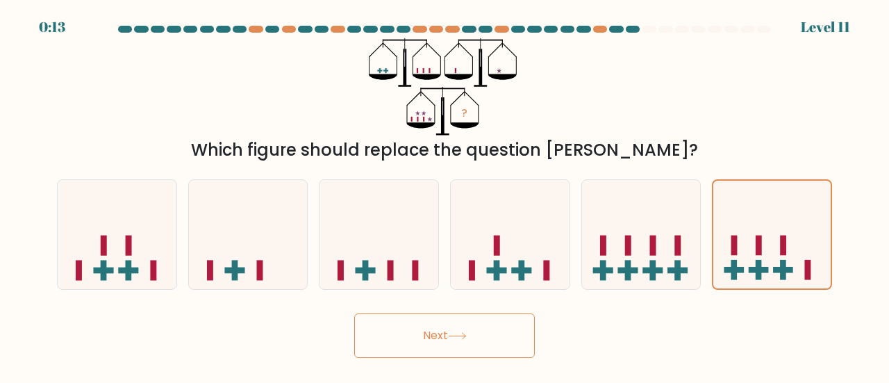
click at [474, 333] on button "Next" at bounding box center [444, 335] width 181 height 44
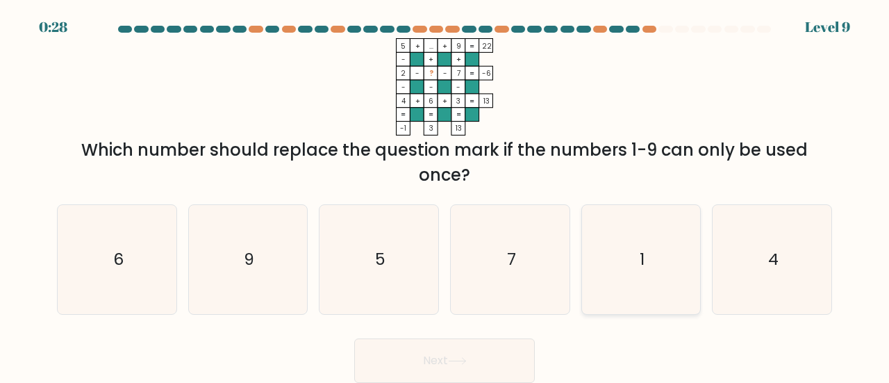
click at [679, 258] on icon "1" at bounding box center [641, 259] width 109 height 109
click at [445, 195] on input "e. 1" at bounding box center [444, 193] width 1 height 3
radio input "true"
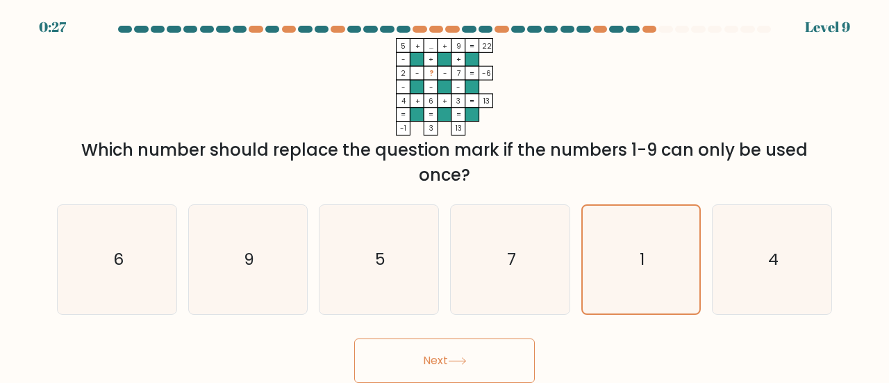
click at [518, 349] on button "Next" at bounding box center [444, 360] width 181 height 44
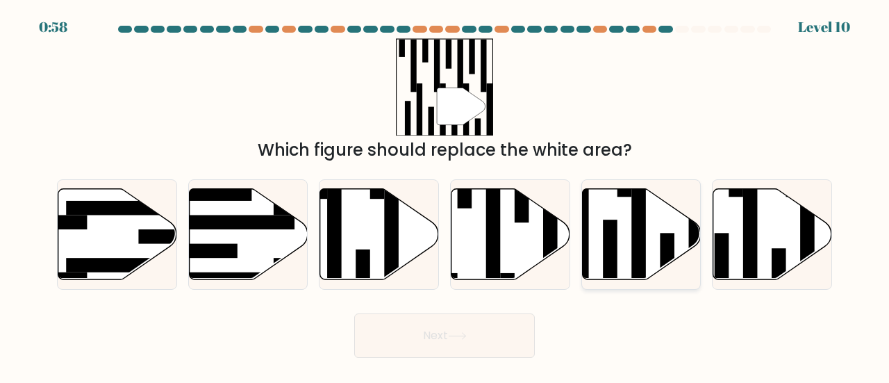
click at [630, 263] on icon at bounding box center [641, 233] width 119 height 91
click at [445, 195] on input "e." at bounding box center [444, 193] width 1 height 3
radio input "true"
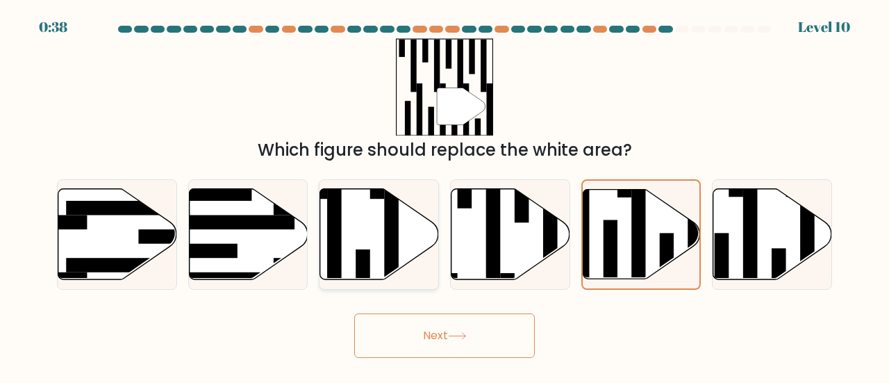
click at [373, 221] on icon at bounding box center [379, 233] width 119 height 91
click at [444, 195] on input "c." at bounding box center [444, 193] width 1 height 3
radio input "true"
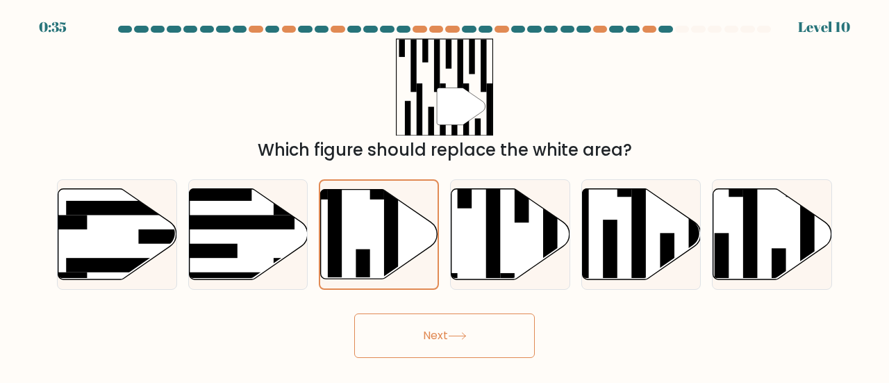
click at [461, 327] on button "Next" at bounding box center [444, 335] width 181 height 44
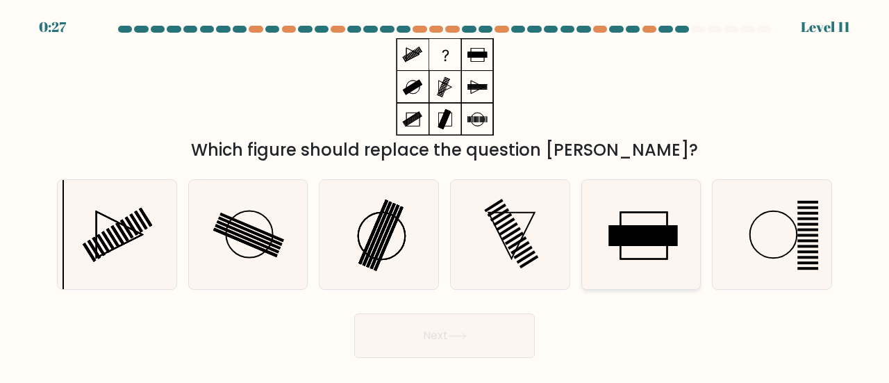
click at [635, 233] on rect at bounding box center [642, 236] width 69 height 21
click at [445, 195] on input "e." at bounding box center [444, 193] width 1 height 3
radio input "true"
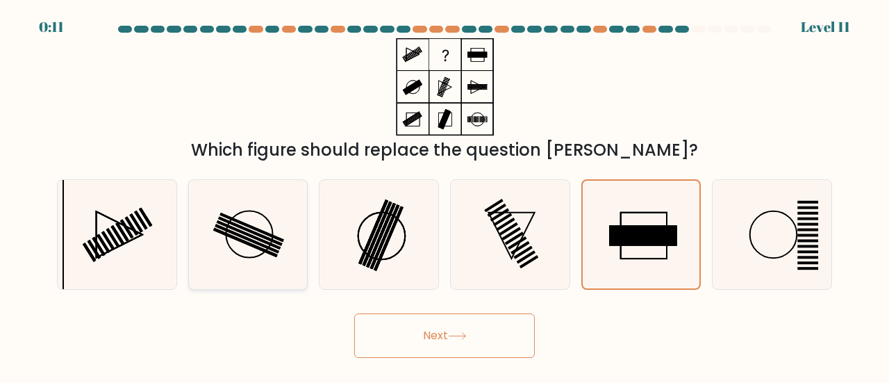
click at [268, 237] on rect at bounding box center [250, 231] width 65 height 29
click at [444, 195] on input "b." at bounding box center [444, 193] width 1 height 3
radio input "true"
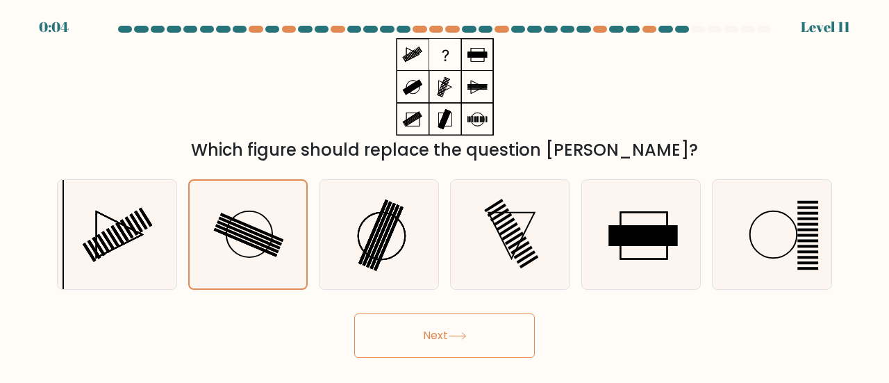
click at [445, 330] on button "Next" at bounding box center [444, 335] width 181 height 44
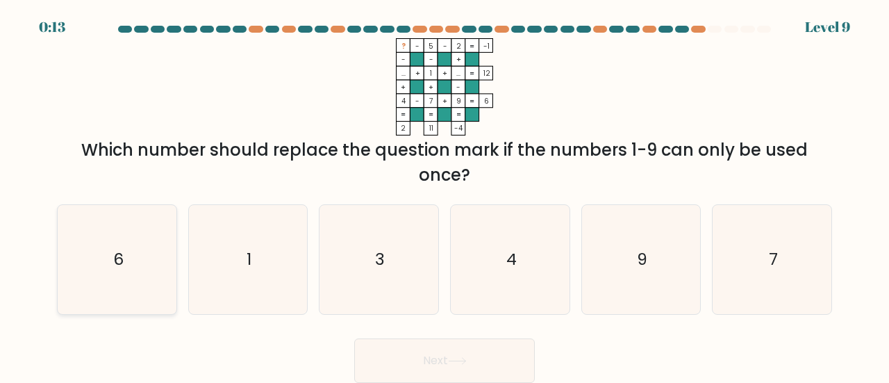
click at [97, 266] on icon "6" at bounding box center [116, 259] width 109 height 109
click at [444, 195] on input "a. 6" at bounding box center [444, 193] width 1 height 3
radio input "true"
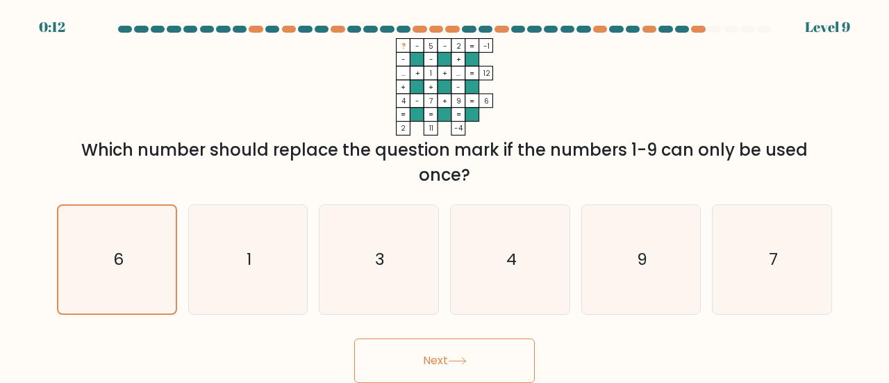
click at [476, 365] on button "Next" at bounding box center [444, 360] width 181 height 44
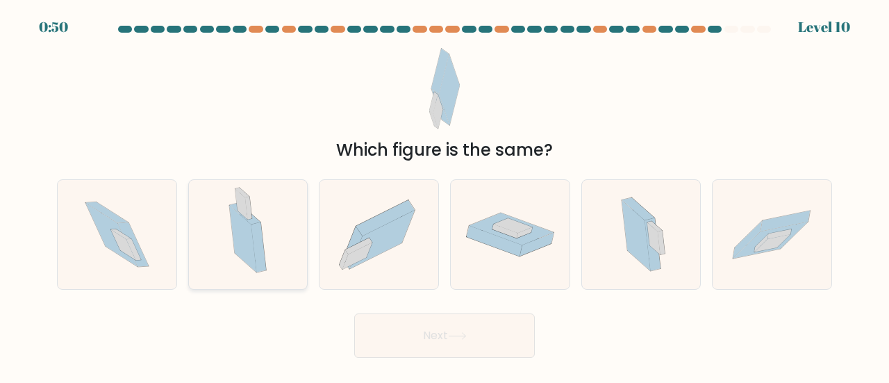
click at [264, 241] on icon at bounding box center [248, 234] width 62 height 109
click at [444, 195] on input "b." at bounding box center [444, 193] width 1 height 3
radio input "true"
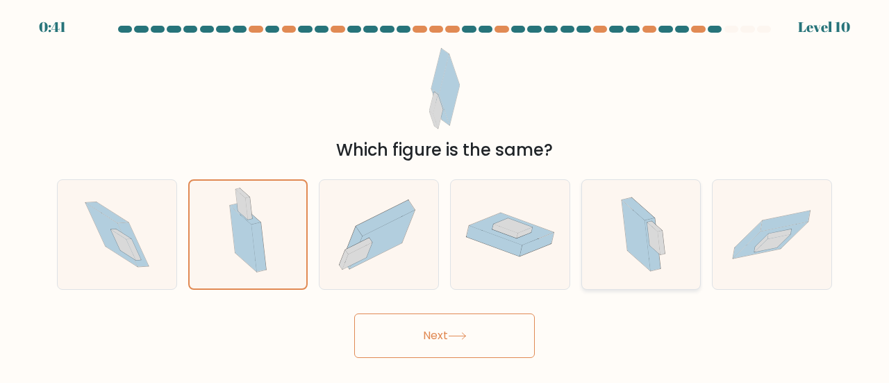
click at [647, 249] on icon at bounding box center [635, 236] width 28 height 71
click at [445, 195] on input "e." at bounding box center [444, 193] width 1 height 3
radio input "true"
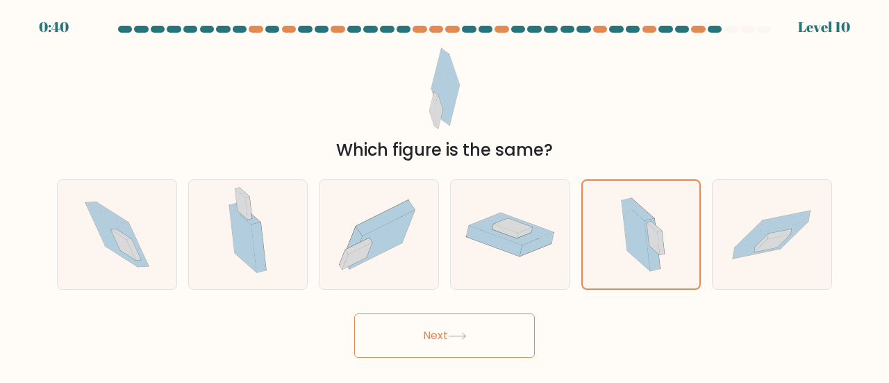
click at [465, 338] on icon at bounding box center [457, 336] width 19 height 8
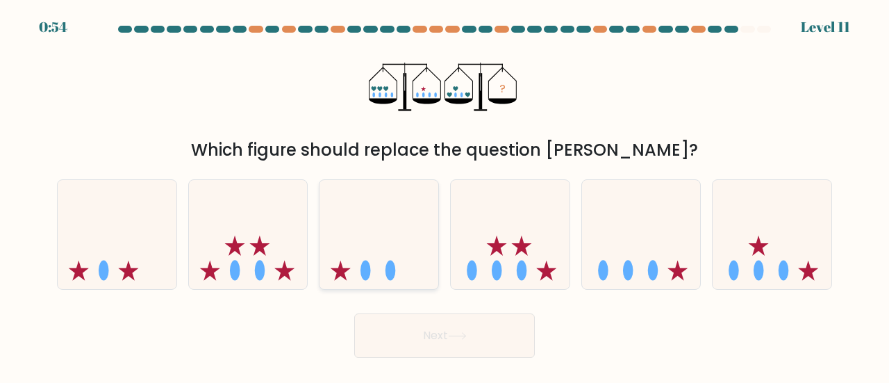
click at [389, 262] on ellipse at bounding box center [390, 270] width 10 height 20
click at [444, 195] on input "c." at bounding box center [444, 193] width 1 height 3
radio input "true"
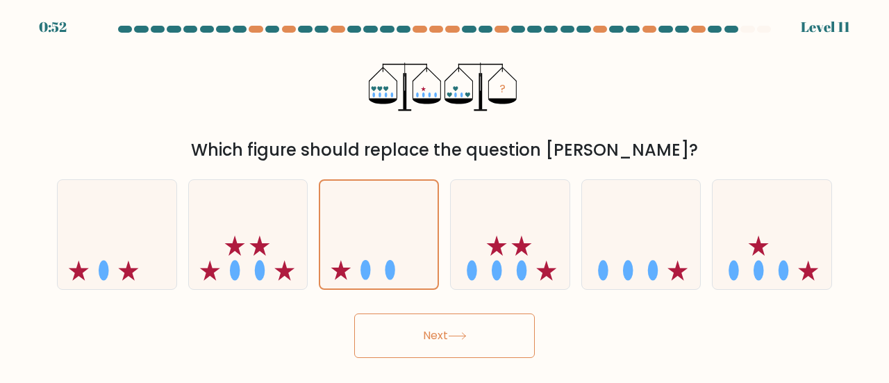
click at [434, 329] on button "Next" at bounding box center [444, 335] width 181 height 44
click at [436, 330] on button "Next" at bounding box center [444, 335] width 181 height 44
click at [401, 256] on icon at bounding box center [378, 234] width 117 height 97
click at [444, 195] on input "c." at bounding box center [444, 193] width 1 height 3
click at [414, 349] on button "Next" at bounding box center [444, 335] width 181 height 44
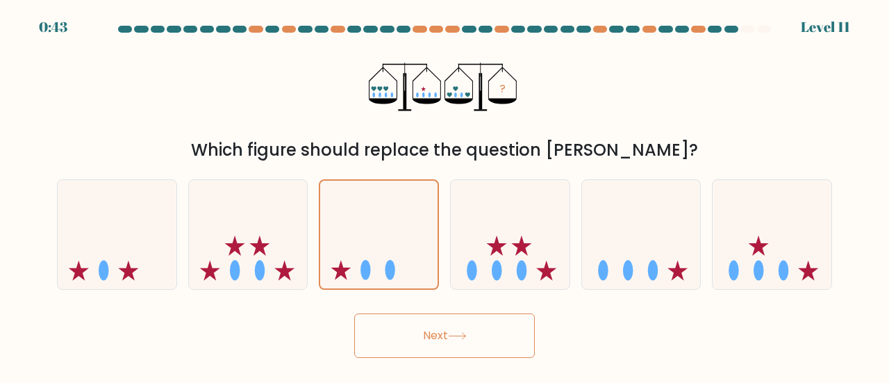
click at [465, 337] on icon at bounding box center [457, 336] width 19 height 8
click at [400, 337] on button "Next" at bounding box center [444, 335] width 181 height 44
click at [400, 336] on button "Next" at bounding box center [444, 335] width 181 height 44
click at [278, 247] on icon at bounding box center [248, 234] width 119 height 98
click at [444, 195] on input "b." at bounding box center [444, 193] width 1 height 3
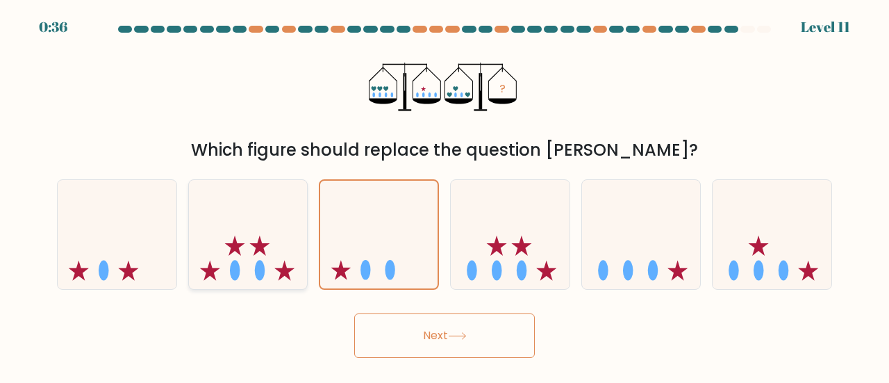
radio input "true"
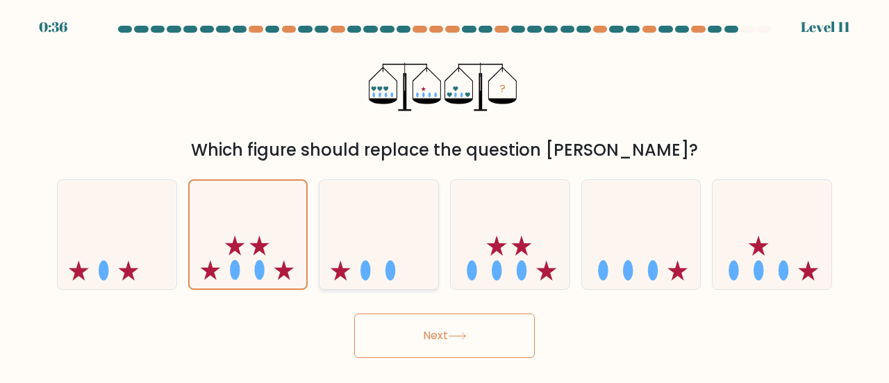
click at [371, 248] on icon at bounding box center [378, 234] width 119 height 98
click at [444, 195] on input "c." at bounding box center [444, 193] width 1 height 3
radio input "true"
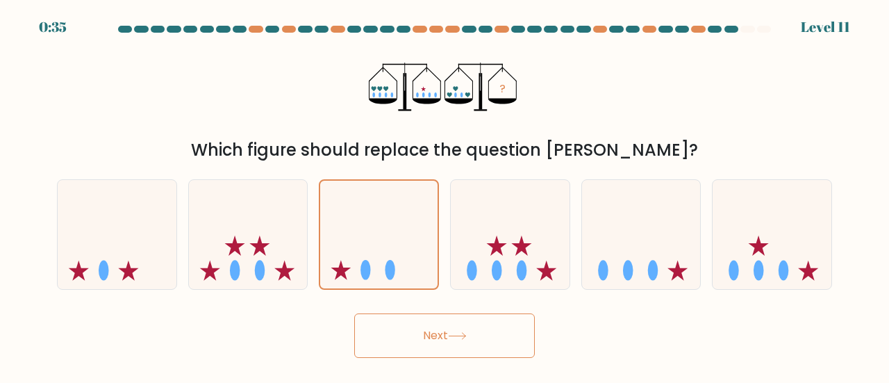
click at [414, 336] on button "Next" at bounding box center [444, 335] width 181 height 44
click at [409, 265] on icon at bounding box center [378, 234] width 117 height 97
click at [444, 195] on input "c." at bounding box center [444, 193] width 1 height 3
click at [443, 348] on button "Next" at bounding box center [444, 335] width 181 height 44
click at [442, 346] on button "Next" at bounding box center [444, 335] width 181 height 44
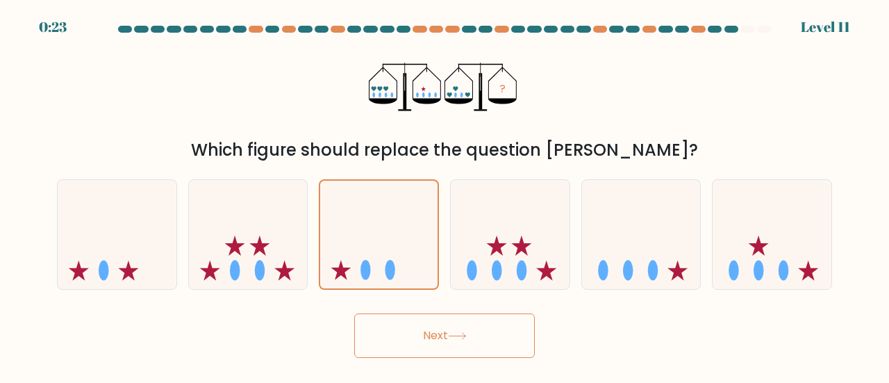
click at [442, 345] on button "Next" at bounding box center [444, 335] width 181 height 44
click at [442, 340] on button "Next" at bounding box center [444, 335] width 181 height 44
click at [443, 339] on button "Next" at bounding box center [444, 335] width 181 height 44
click at [444, 335] on button "Next" at bounding box center [444, 335] width 181 height 44
click at [446, 335] on button "Next" at bounding box center [444, 335] width 181 height 44
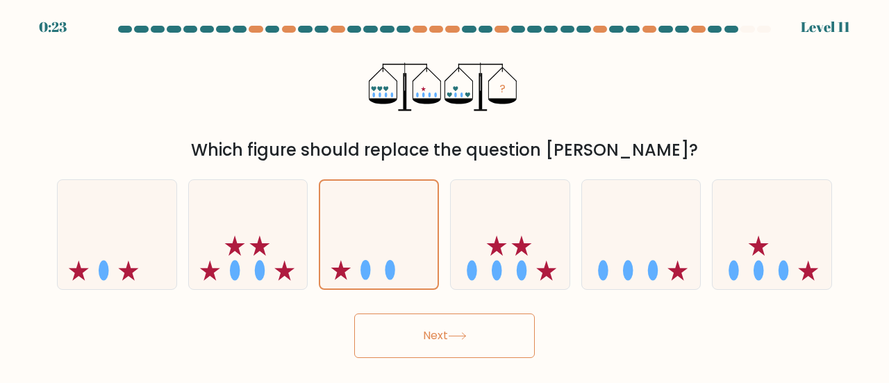
click at [446, 333] on button "Next" at bounding box center [444, 335] width 181 height 44
click at [447, 333] on button "Next" at bounding box center [444, 335] width 181 height 44
click at [449, 331] on button "Next" at bounding box center [444, 335] width 181 height 44
drag, startPoint x: 451, startPoint y: 340, endPoint x: 446, endPoint y: 322, distance: 18.0
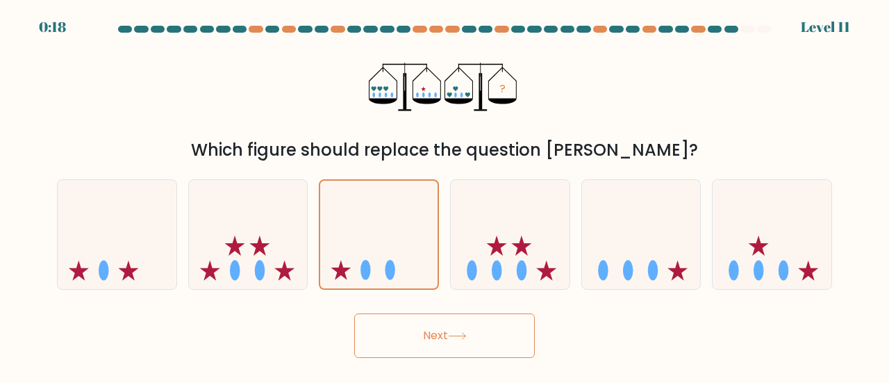
click at [447, 335] on button "Next" at bounding box center [444, 335] width 181 height 44
click at [492, 333] on button "Next" at bounding box center [444, 335] width 181 height 44
click at [485, 330] on button "Next" at bounding box center [444, 335] width 181 height 44
click at [466, 328] on button "Next" at bounding box center [444, 335] width 181 height 44
click at [432, 340] on button "Next" at bounding box center [444, 335] width 181 height 44
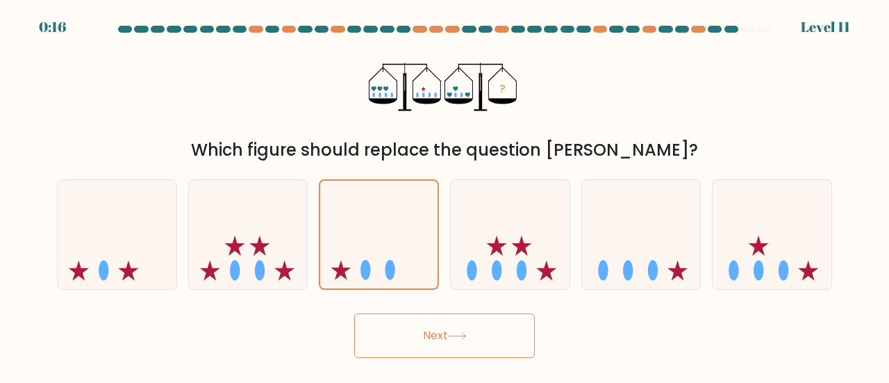
click at [417, 325] on button "Next" at bounding box center [444, 335] width 181 height 44
click at [420, 326] on button "Next" at bounding box center [444, 335] width 181 height 44
click at [489, 241] on icon at bounding box center [510, 234] width 119 height 98
click at [445, 195] on input "d." at bounding box center [444, 193] width 1 height 3
radio input "true"
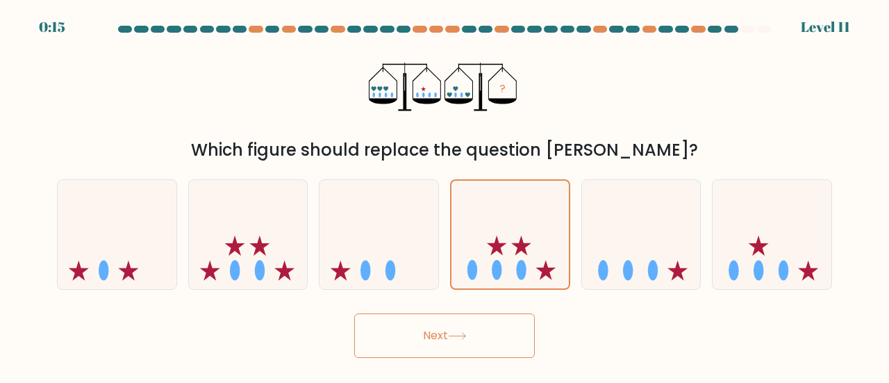
click at [417, 326] on button "Next" at bounding box center [444, 335] width 181 height 44
click at [383, 246] on icon at bounding box center [378, 234] width 119 height 98
click at [444, 195] on input "c." at bounding box center [444, 193] width 1 height 3
radio input "true"
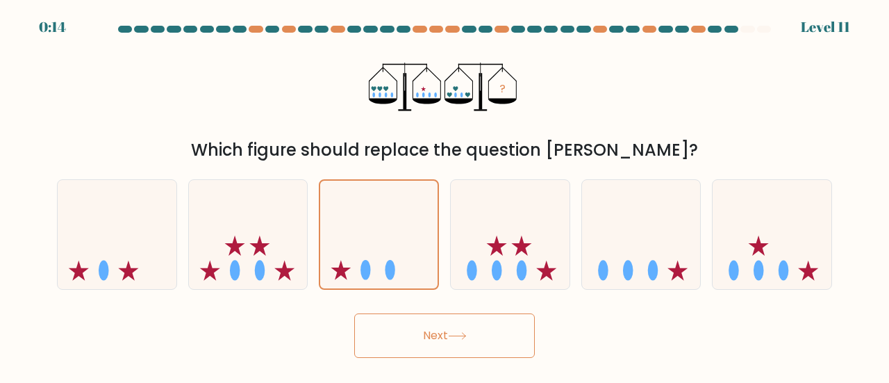
click at [421, 337] on button "Next" at bounding box center [444, 335] width 181 height 44
click at [439, 334] on button "Next" at bounding box center [444, 335] width 181 height 44
click at [449, 335] on button "Next" at bounding box center [444, 335] width 181 height 44
click at [449, 329] on button "Next" at bounding box center [444, 335] width 181 height 44
click at [403, 340] on button "Next" at bounding box center [444, 335] width 181 height 44
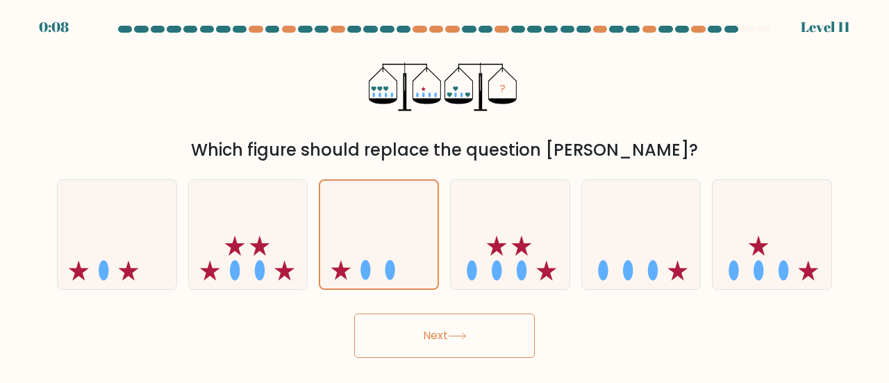
click at [404, 340] on button "Next" at bounding box center [444, 335] width 181 height 44
click at [405, 338] on button "Next" at bounding box center [444, 335] width 181 height 44
click at [405, 337] on button "Next" at bounding box center [444, 335] width 181 height 44
click at [467, 335] on icon at bounding box center [457, 336] width 19 height 8
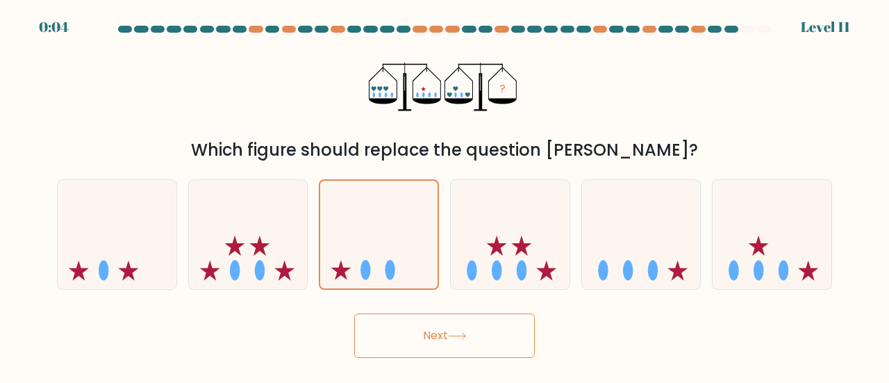
click at [467, 334] on icon at bounding box center [457, 336] width 19 height 8
click at [466, 334] on icon at bounding box center [457, 336] width 19 height 8
drag, startPoint x: 466, startPoint y: 334, endPoint x: 392, endPoint y: 259, distance: 105.6
click at [446, 326] on button "Next" at bounding box center [444, 335] width 181 height 44
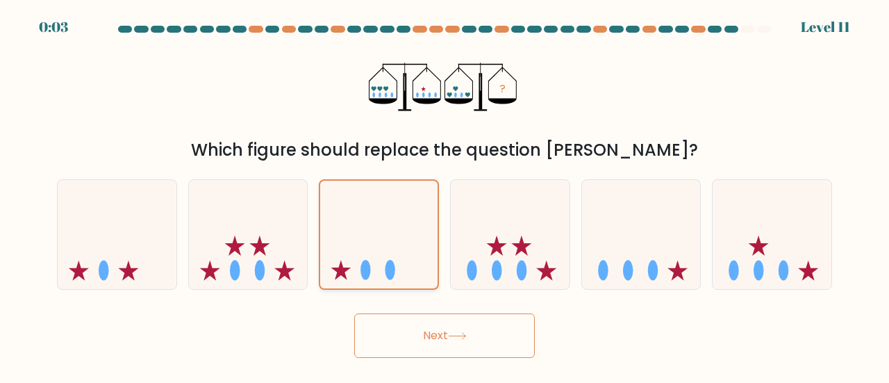
click at [385, 249] on icon at bounding box center [378, 234] width 117 height 97
click at [444, 195] on input "c." at bounding box center [444, 193] width 1 height 3
click at [385, 249] on icon at bounding box center [378, 234] width 117 height 97
click at [444, 195] on input "c." at bounding box center [444, 193] width 1 height 3
click at [385, 249] on icon at bounding box center [378, 234] width 117 height 97
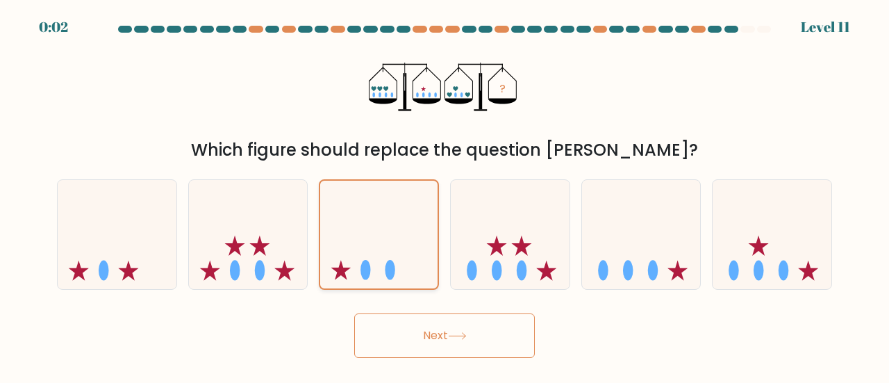
click at [444, 195] on input "c." at bounding box center [444, 193] width 1 height 3
click at [385, 249] on icon at bounding box center [378, 234] width 117 height 97
click at [444, 195] on input "c." at bounding box center [444, 193] width 1 height 3
click at [435, 338] on button "Next" at bounding box center [444, 335] width 181 height 44
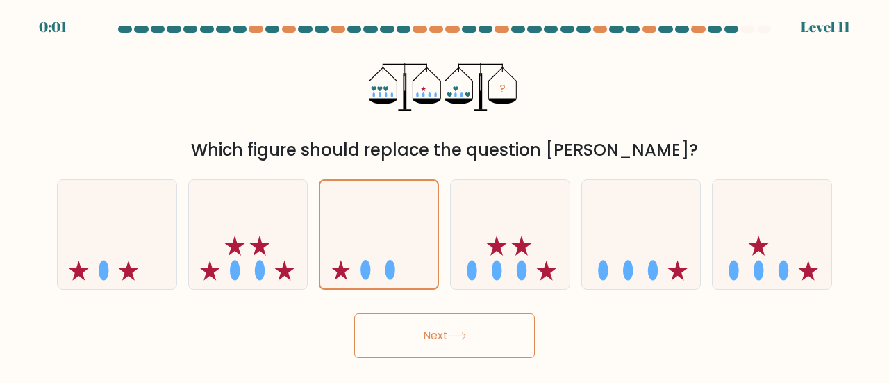
click at [435, 338] on button "Next" at bounding box center [444, 335] width 181 height 44
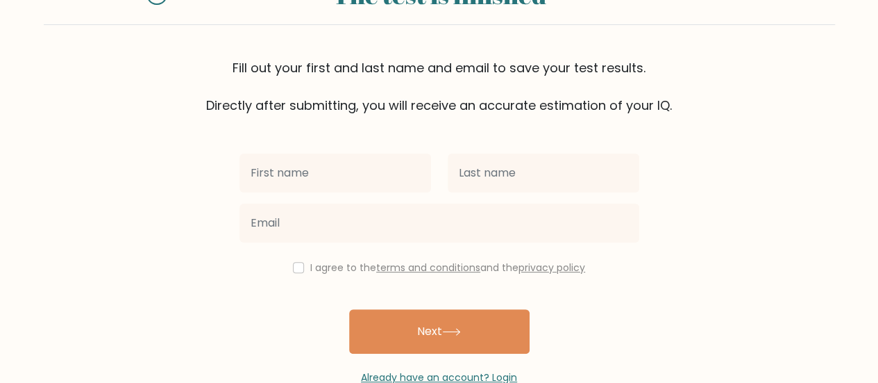
scroll to position [103, 0]
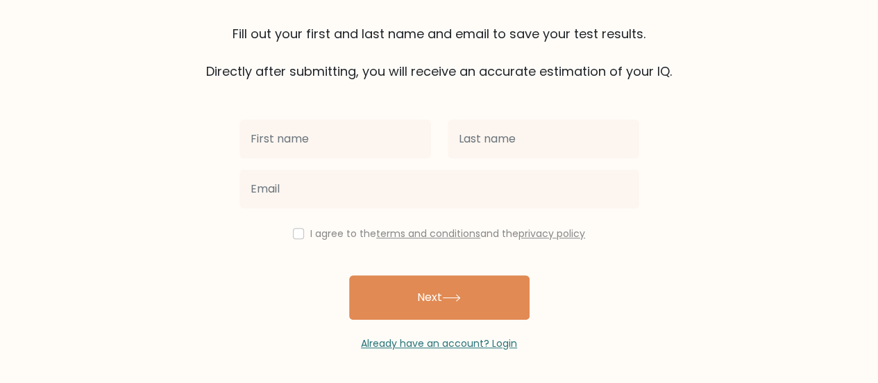
click at [355, 134] on input "text" at bounding box center [336, 138] width 192 height 39
type input "Stephen"
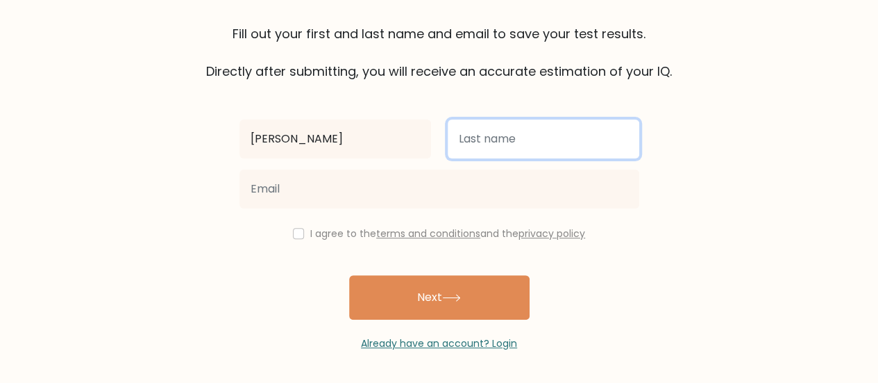
click at [492, 144] on input "text" at bounding box center [544, 138] width 192 height 39
type input "Mugo"
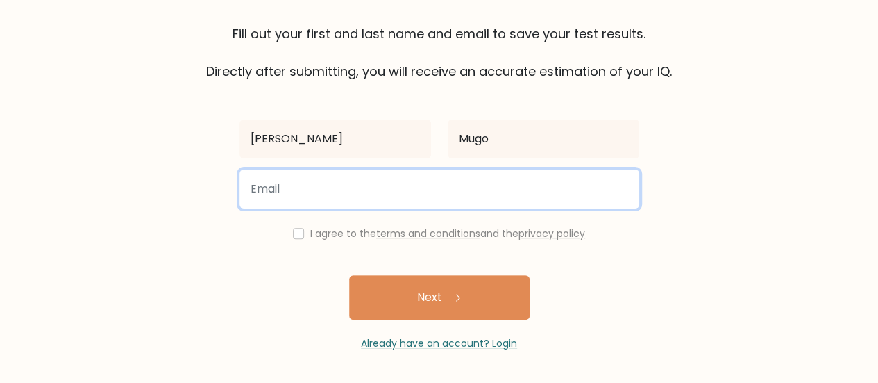
click at [419, 192] on input "email" at bounding box center [440, 188] width 400 height 39
type input "mugomacharia09@gmail.com"
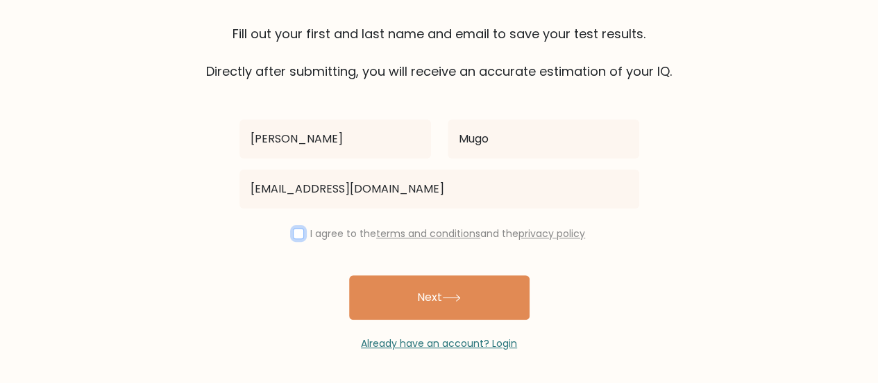
click at [296, 235] on input "checkbox" at bounding box center [298, 233] width 11 height 11
checkbox input "true"
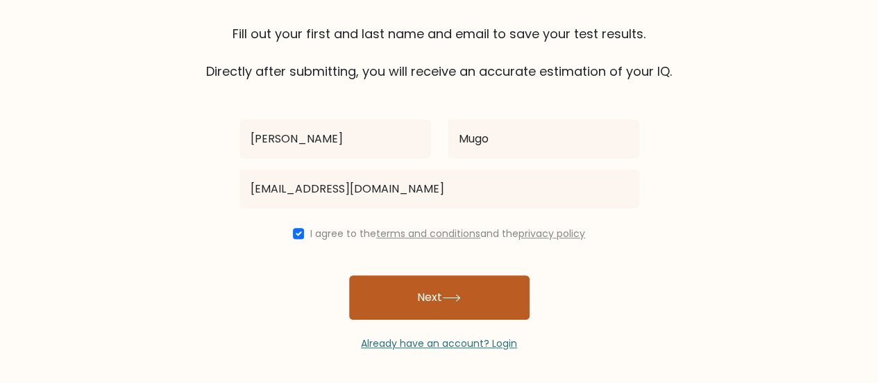
click at [428, 296] on button "Next" at bounding box center [439, 297] width 181 height 44
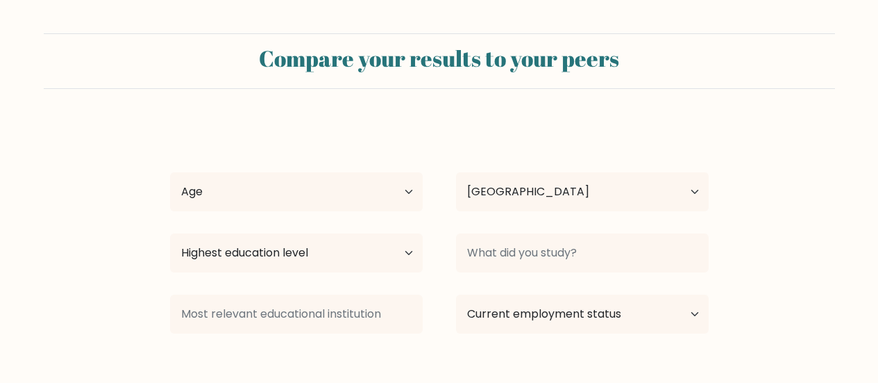
select select "US"
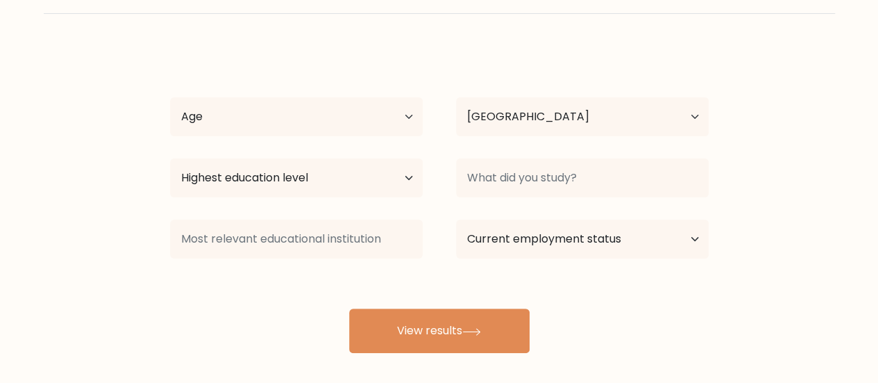
scroll to position [74, 0]
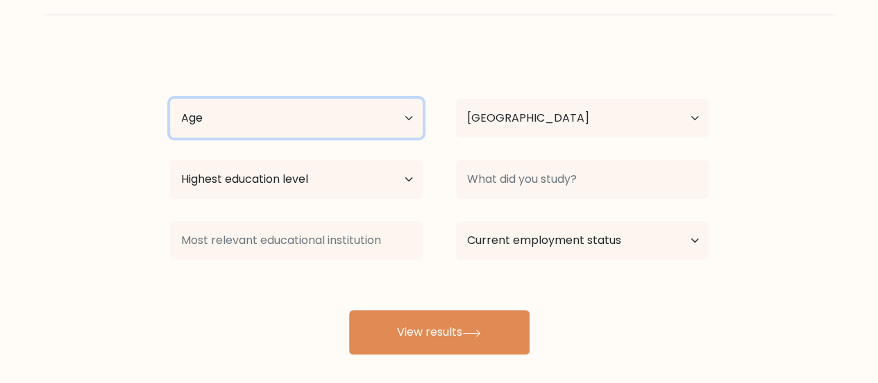
click at [402, 115] on select "Age Under [DEMOGRAPHIC_DATA] [DEMOGRAPHIC_DATA] [DEMOGRAPHIC_DATA] [DEMOGRAPHIC…" at bounding box center [296, 118] width 253 height 39
select select "25_34"
click at [170, 99] on select "Age Under [DEMOGRAPHIC_DATA] [DEMOGRAPHIC_DATA] [DEMOGRAPHIC_DATA] [DEMOGRAPHIC…" at bounding box center [296, 118] width 253 height 39
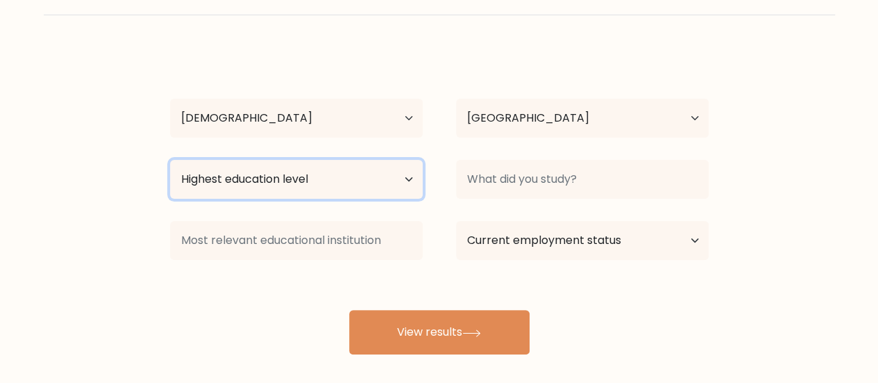
click at [351, 183] on select "Highest education level No schooling Primary Lower Secondary Upper Secondary Oc…" at bounding box center [296, 179] width 253 height 39
select select "bachelors_degree"
click at [170, 160] on select "Highest education level No schooling Primary Lower Secondary Upper Secondary Oc…" at bounding box center [296, 179] width 253 height 39
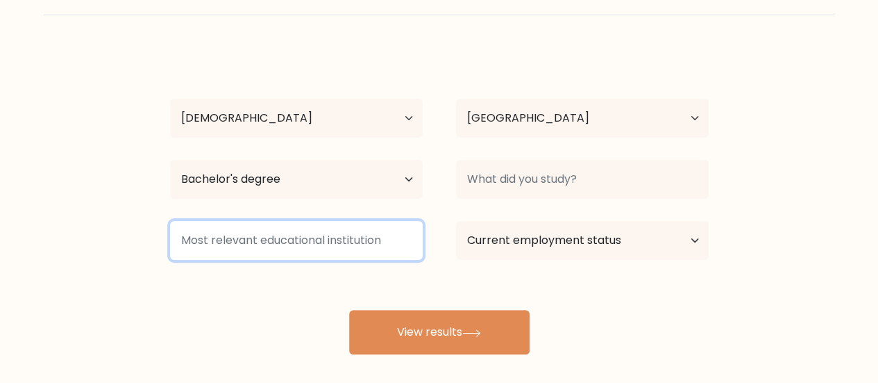
click at [353, 242] on input at bounding box center [296, 240] width 253 height 39
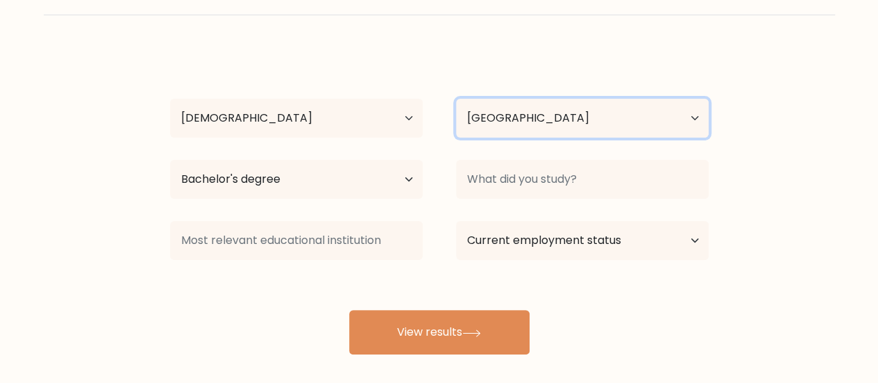
click at [634, 102] on select "Country Afghanistan Albania Algeria American Samoa Andorra Angola Anguilla Anta…" at bounding box center [582, 118] width 253 height 39
select select "KE"
click at [456, 99] on select "Country Afghanistan Albania Algeria American Samoa Andorra Angola Anguilla Anta…" at bounding box center [582, 118] width 253 height 39
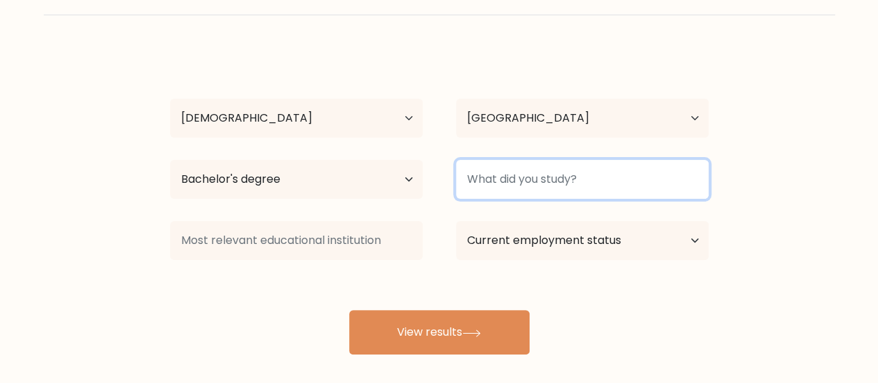
click at [584, 166] on input at bounding box center [582, 179] width 253 height 39
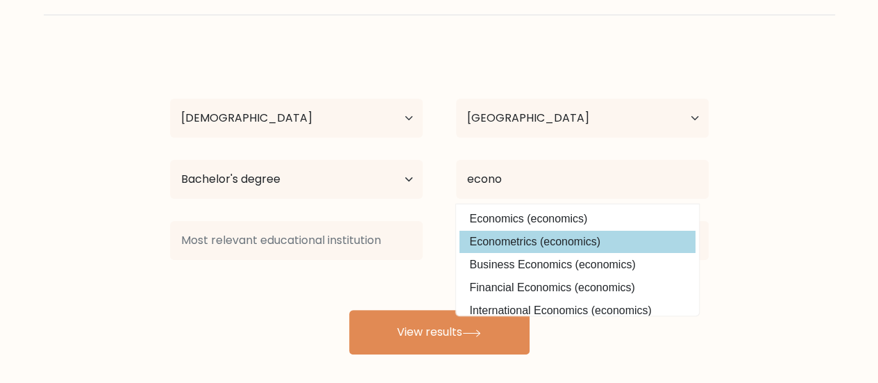
click at [567, 235] on option "Econometrics (economics)" at bounding box center [578, 242] width 236 height 22
type input "Econometrics"
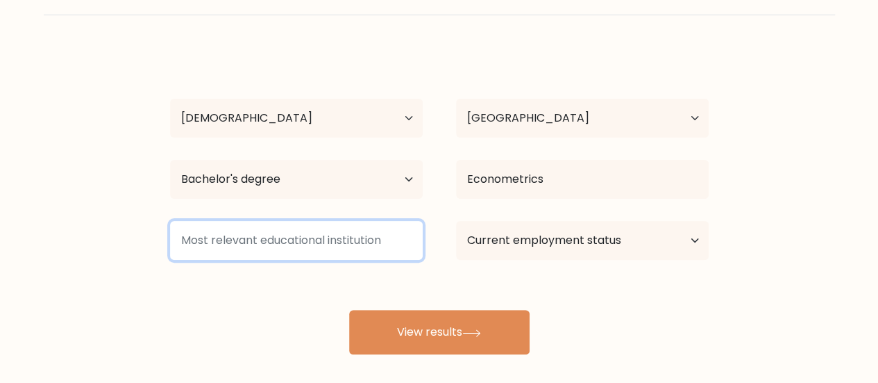
click at [312, 238] on input at bounding box center [296, 240] width 253 height 39
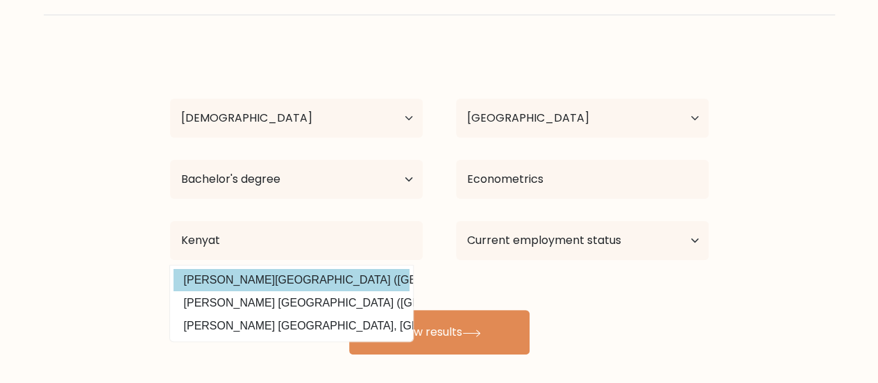
click at [312, 279] on option "Kenyatta University (Kenya)" at bounding box center [292, 280] width 236 height 22
type input "[PERSON_NAME][GEOGRAPHIC_DATA]"
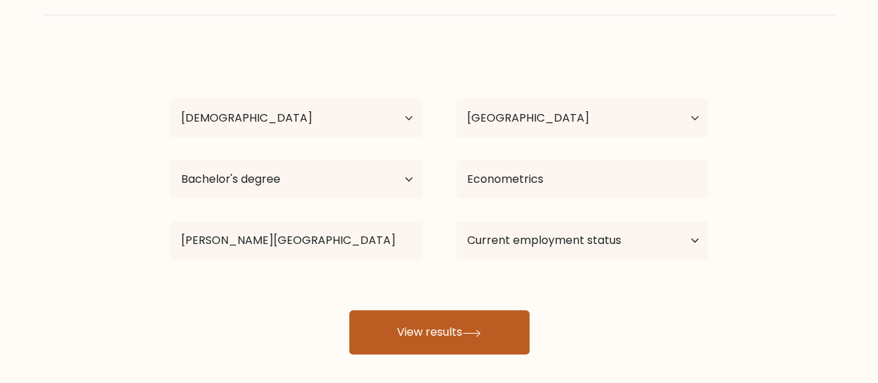
click at [444, 331] on button "View results" at bounding box center [439, 332] width 181 height 44
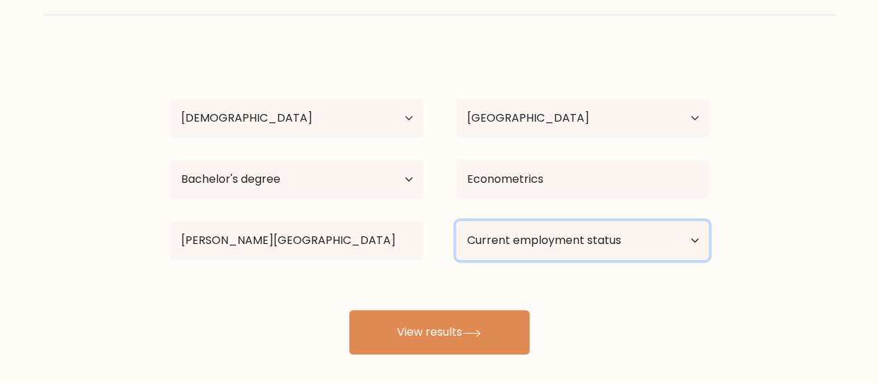
click at [660, 246] on select "Current employment status Employed Student Retired Other / prefer not to answer" at bounding box center [582, 240] width 253 height 39
click at [456, 221] on select "Current employment status Employed Student Retired Other / prefer not to answer" at bounding box center [582, 240] width 253 height 39
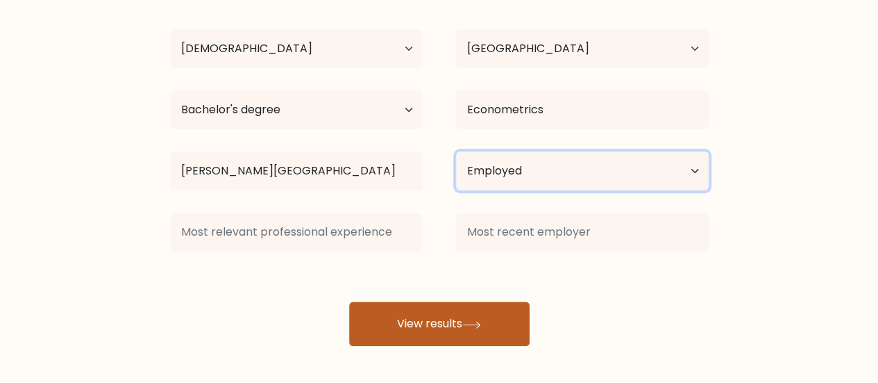
scroll to position [143, 0]
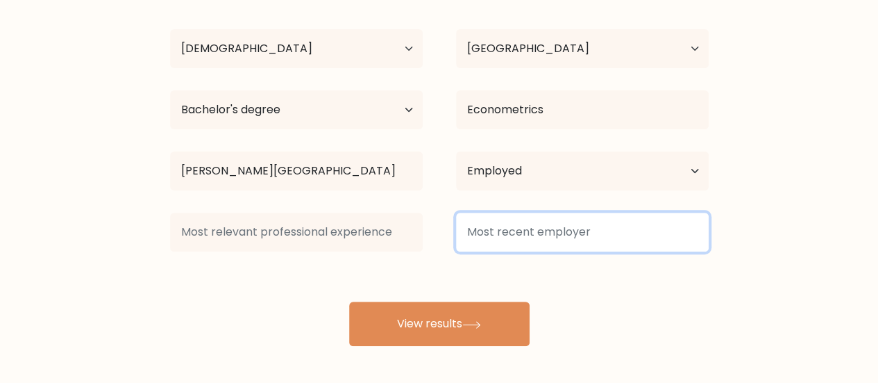
click at [569, 221] on input at bounding box center [582, 231] width 253 height 39
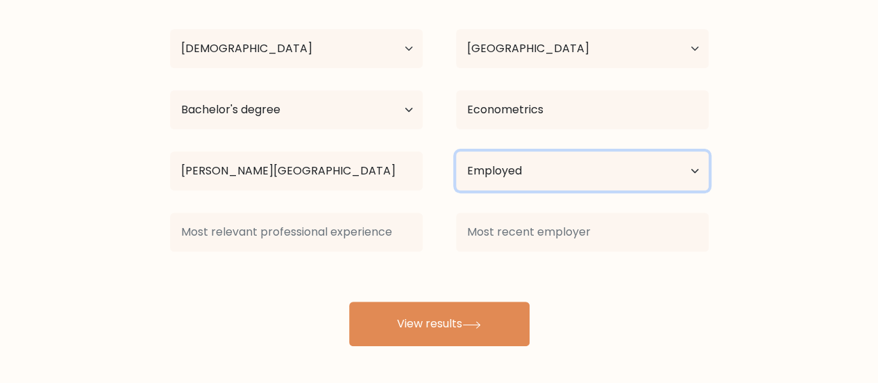
click at [661, 167] on select "Current employment status Employed Student Retired Other / prefer not to answer" at bounding box center [582, 170] width 253 height 39
select select "other"
click at [456, 151] on select "Current employment status Employed Student Retired Other / prefer not to answer" at bounding box center [582, 170] width 253 height 39
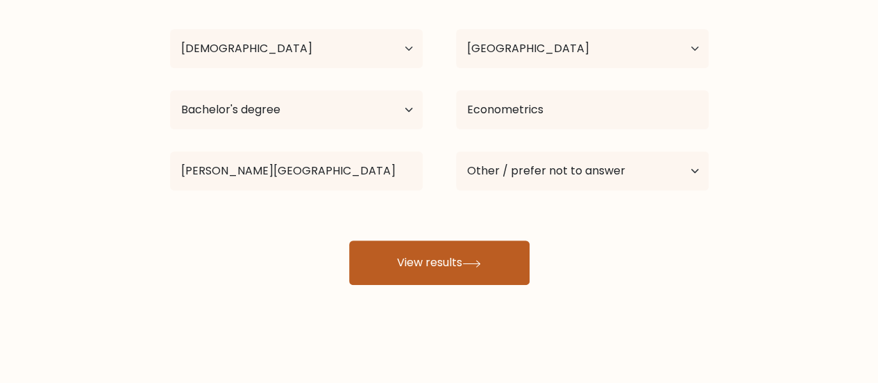
click at [458, 262] on button "View results" at bounding box center [439, 262] width 181 height 44
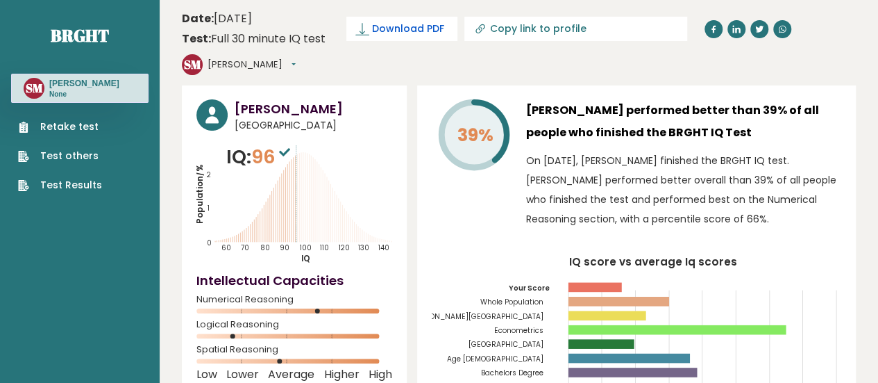
click at [419, 19] on link "Download PDF" at bounding box center [401, 29] width 111 height 24
